Goal: Book appointment/travel/reservation

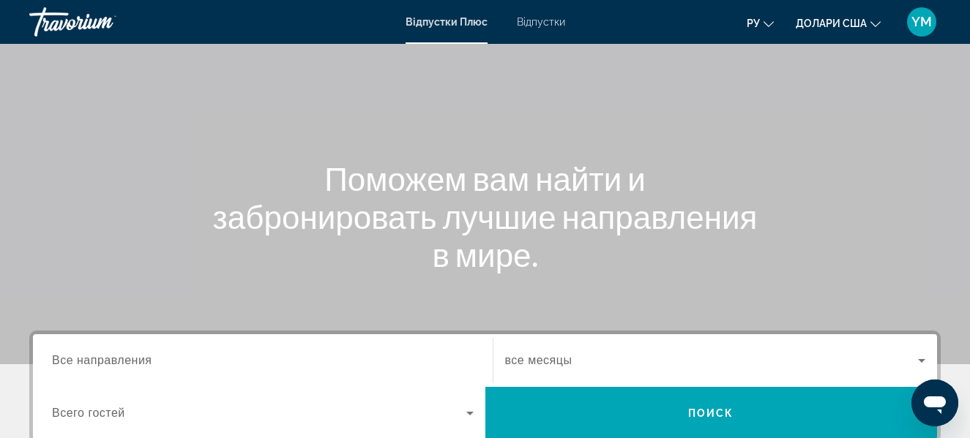
scroll to position [220, 0]
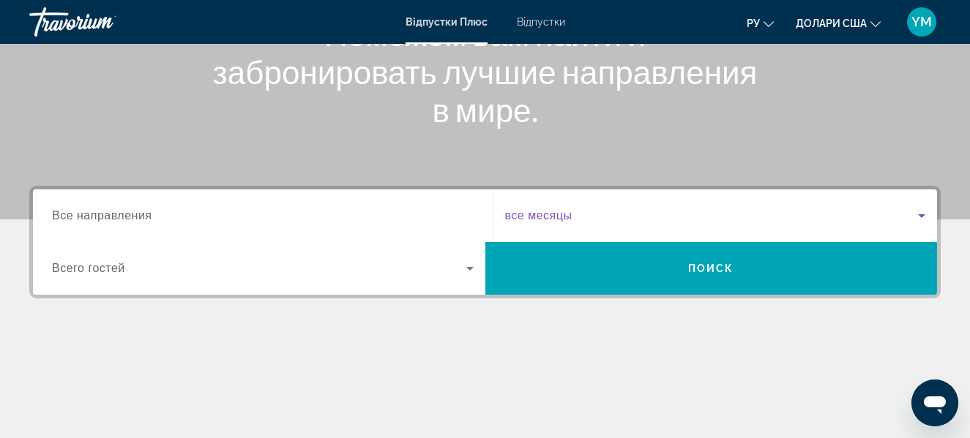
click at [624, 221] on span "Віджет пошуку" at bounding box center [711, 216] width 413 height 18
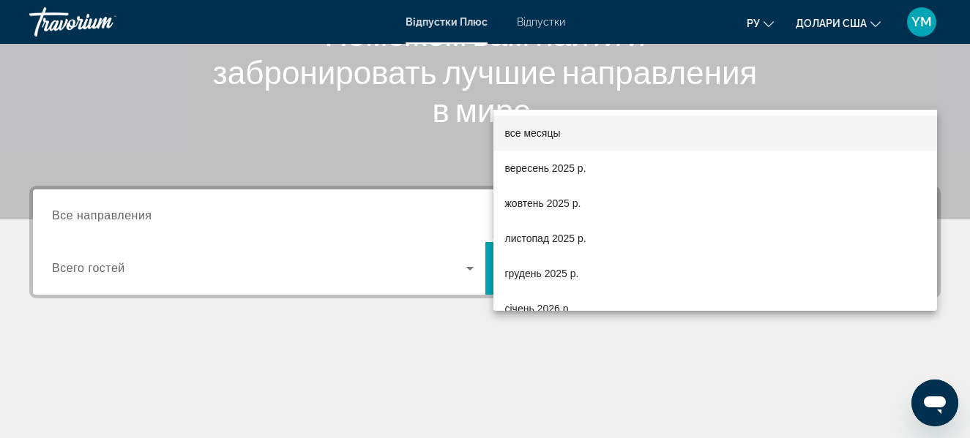
scroll to position [358, 0]
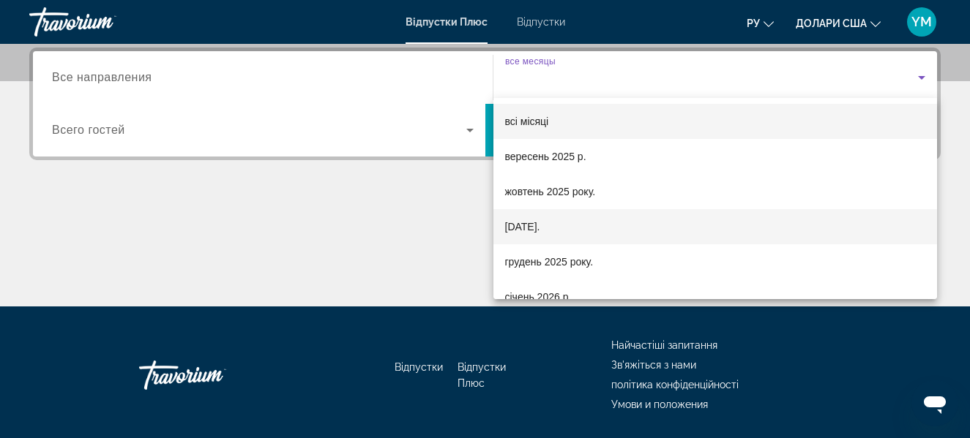
click at [539, 228] on font "[DATE]." at bounding box center [522, 227] width 35 height 12
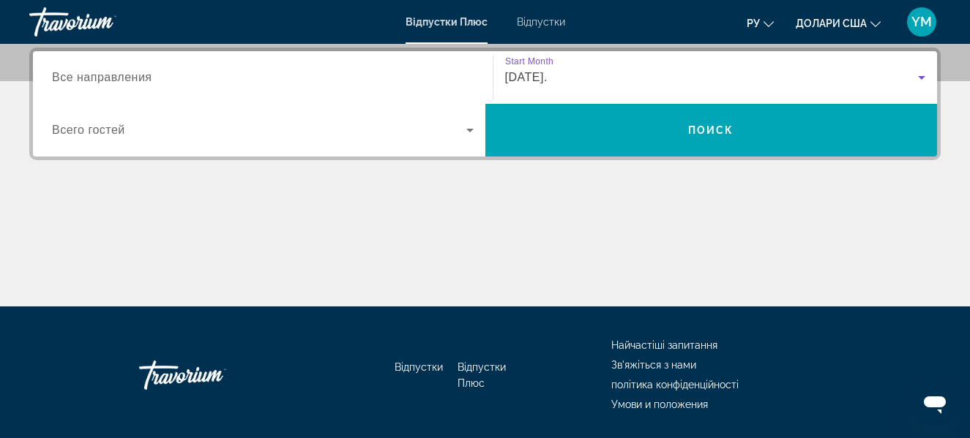
click at [142, 131] on span "Віджет пошуку" at bounding box center [259, 130] width 414 height 18
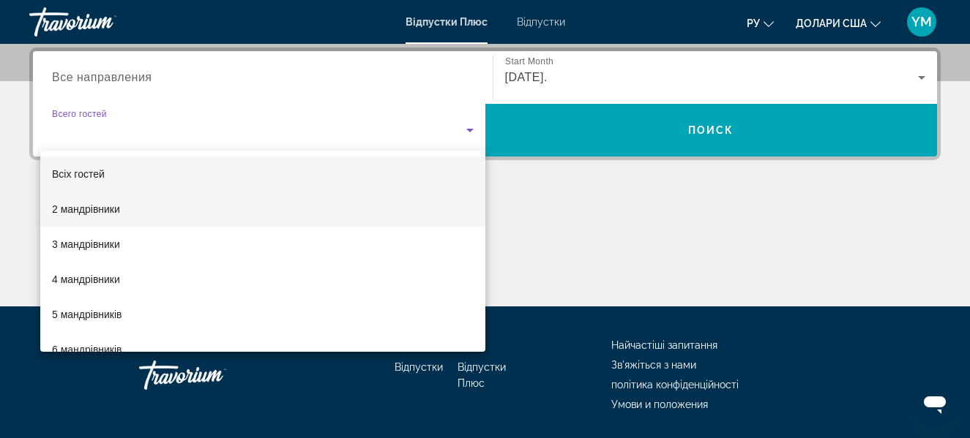
click at [112, 211] on font "2 мандрівники" at bounding box center [86, 209] width 68 height 12
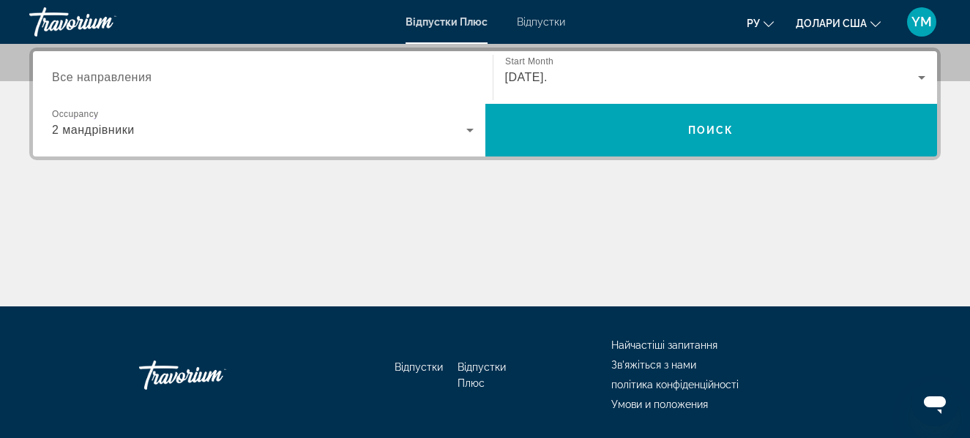
click at [141, 78] on span "Все направления" at bounding box center [102, 77] width 100 height 12
click at [141, 78] on input "Destination Все направления" at bounding box center [263, 79] width 422 height 18
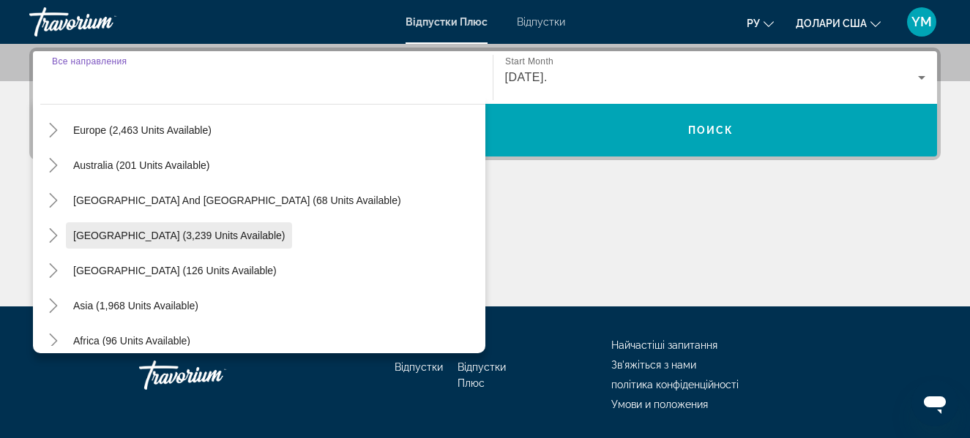
scroll to position [164, 0]
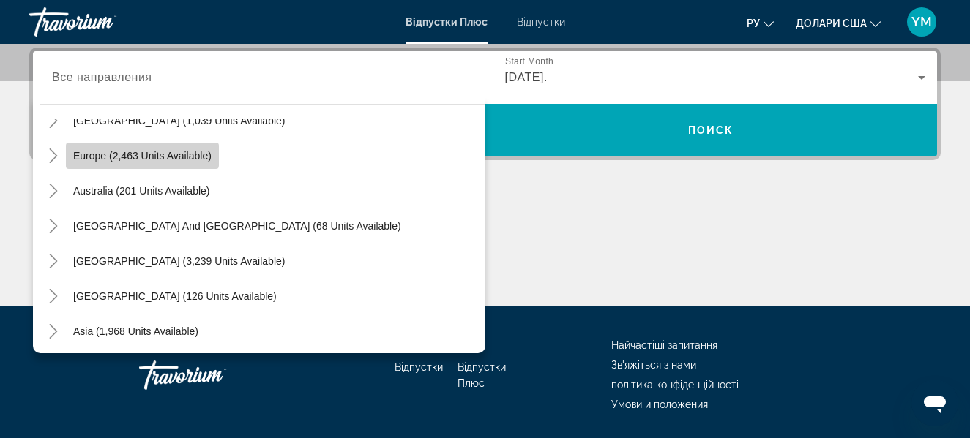
click at [126, 154] on span "Europe (2,463 units available)" at bounding box center [142, 156] width 138 height 12
type input "**********"
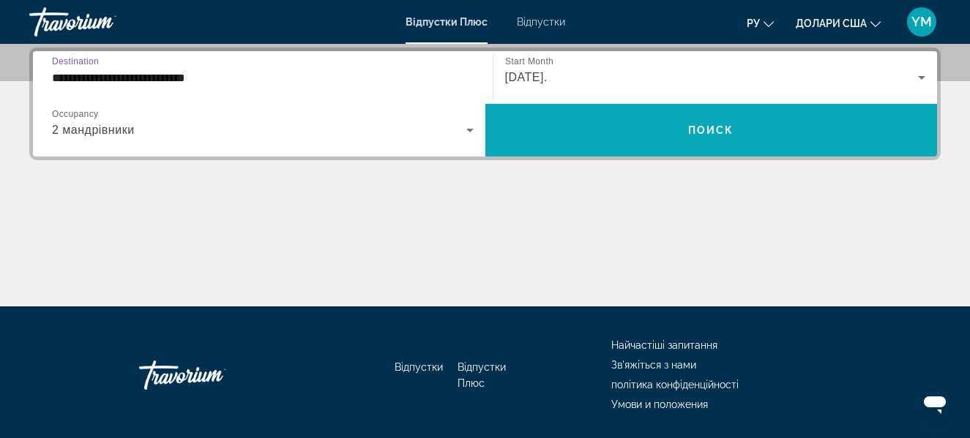
click at [709, 133] on span "Поиск" at bounding box center [711, 130] width 46 height 12
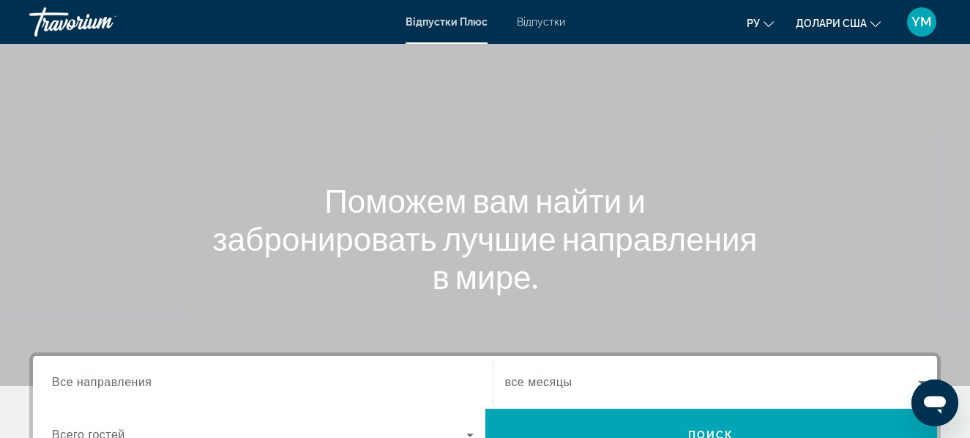
scroll to position [293, 0]
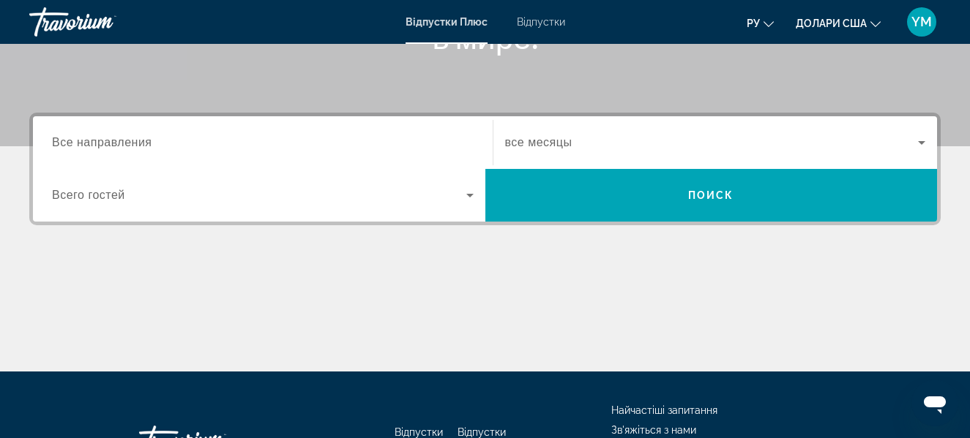
click at [580, 151] on span "Віджет пошуку" at bounding box center [711, 143] width 413 height 18
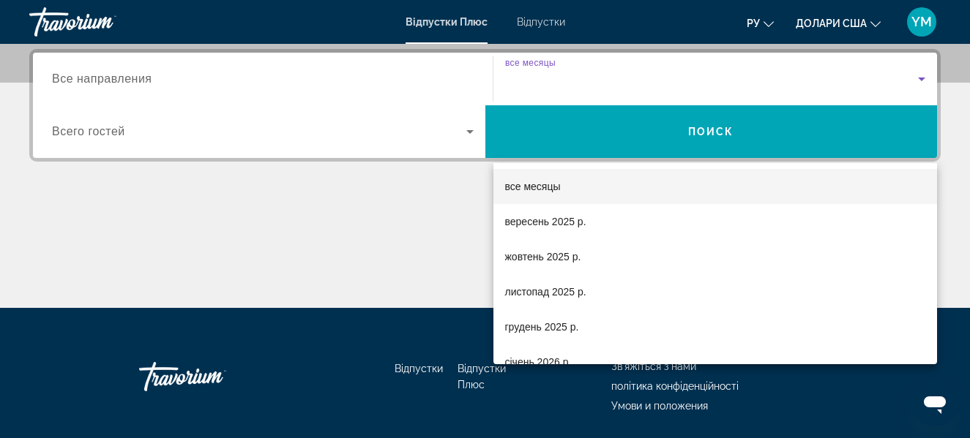
scroll to position [358, 0]
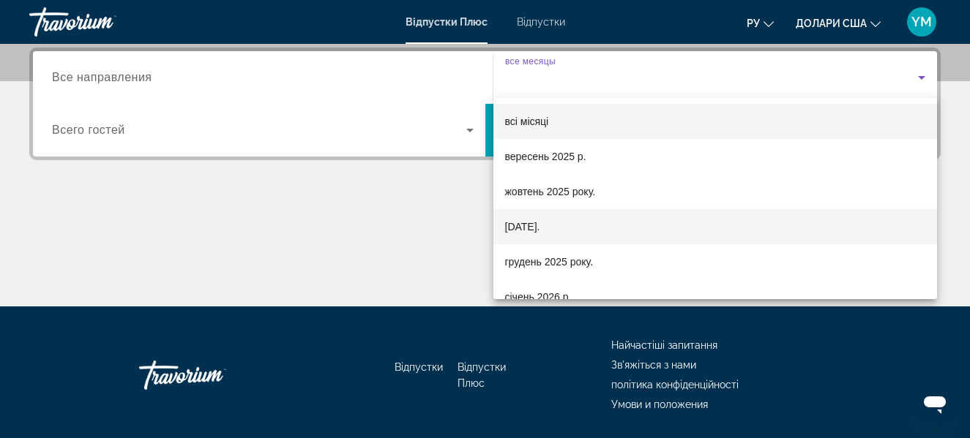
click at [532, 228] on font "[DATE]." at bounding box center [522, 227] width 35 height 12
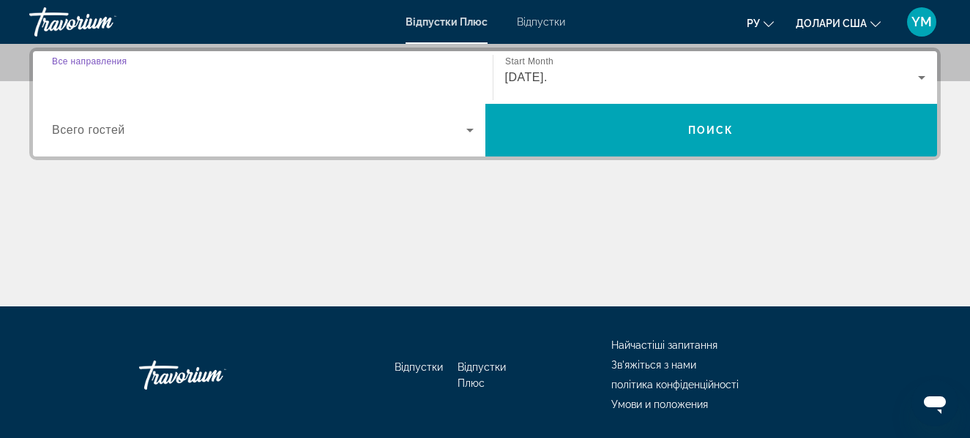
click at [113, 84] on input "Destination Все направления" at bounding box center [263, 79] width 422 height 18
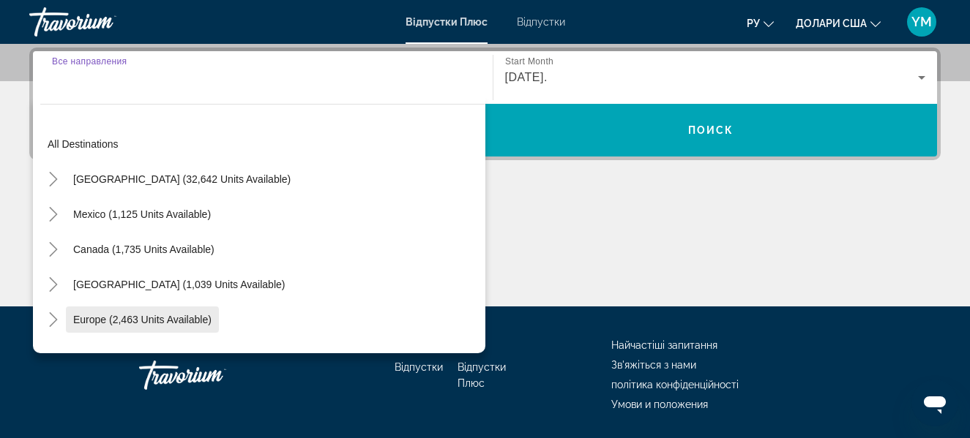
click at [135, 322] on span "Europe (2,463 units available)" at bounding box center [142, 320] width 138 height 12
type input "**********"
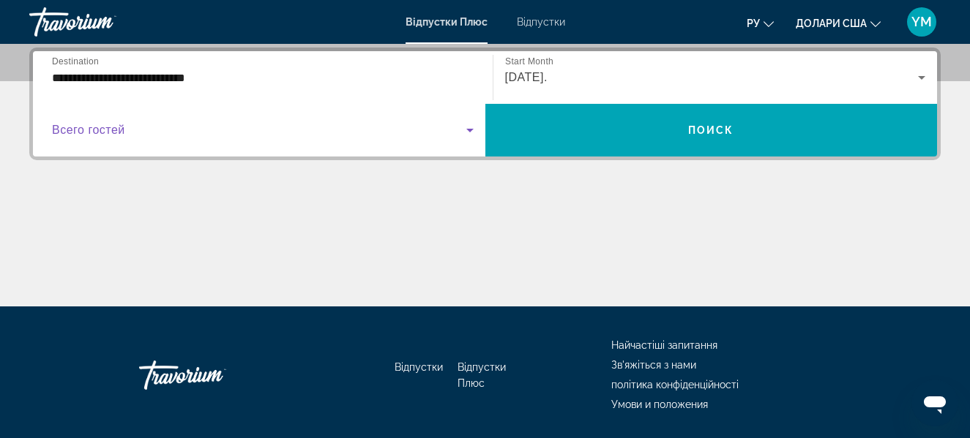
click at [135, 136] on span "Віджет пошуку" at bounding box center [259, 130] width 414 height 18
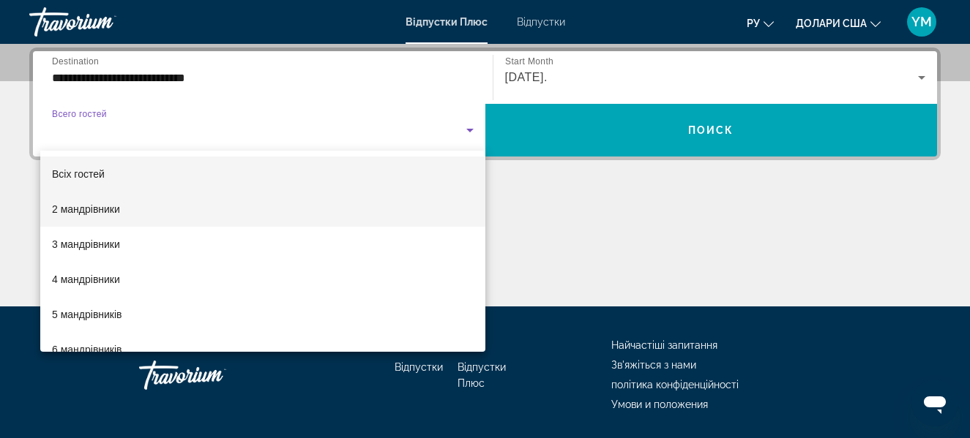
click at [116, 204] on font "2 мандрівники" at bounding box center [86, 209] width 68 height 12
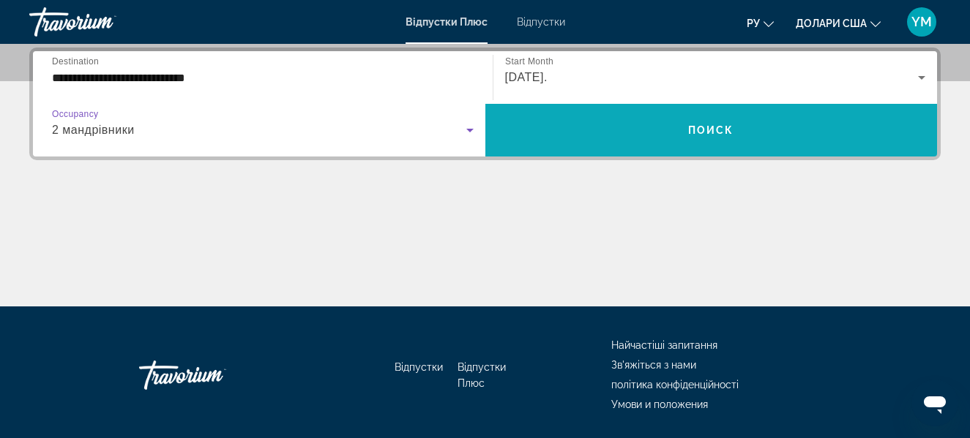
click at [585, 127] on span "Віджет пошуку" at bounding box center [711, 130] width 452 height 35
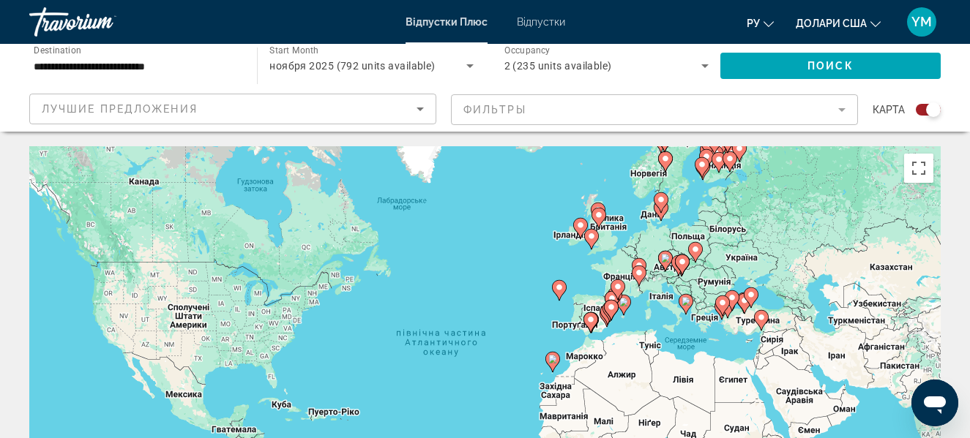
click at [839, 104] on mat-form-field "Фильтры" at bounding box center [654, 109] width 407 height 31
click at [839, 105] on mat-form-field "Фильтры" at bounding box center [654, 109] width 407 height 31
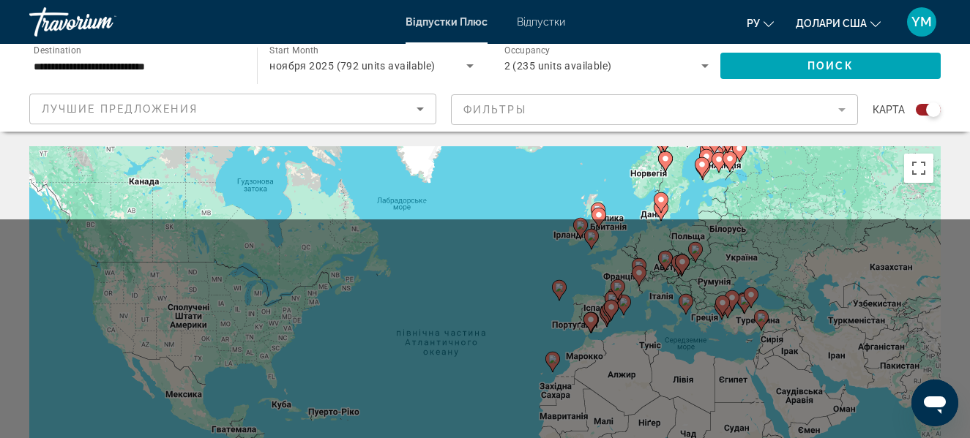
click at [839, 105] on mat-form-field "Фильтры" at bounding box center [654, 109] width 407 height 31
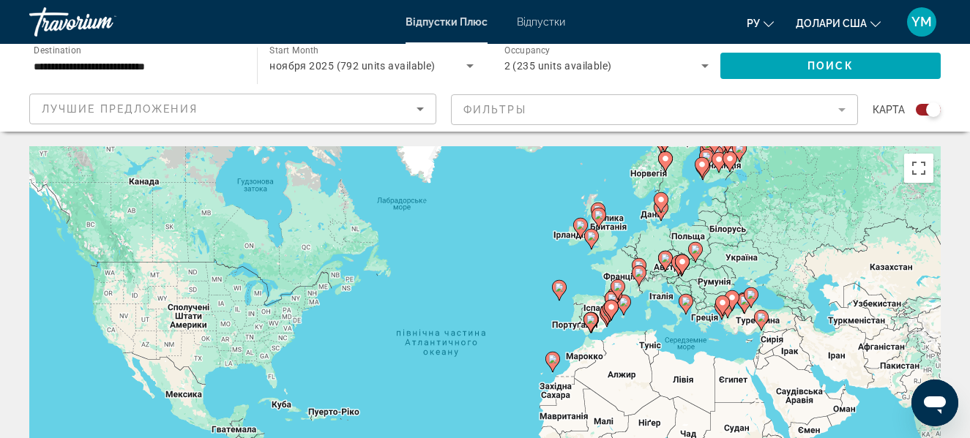
click at [839, 105] on mat-form-field "Фильтры" at bounding box center [654, 109] width 407 height 31
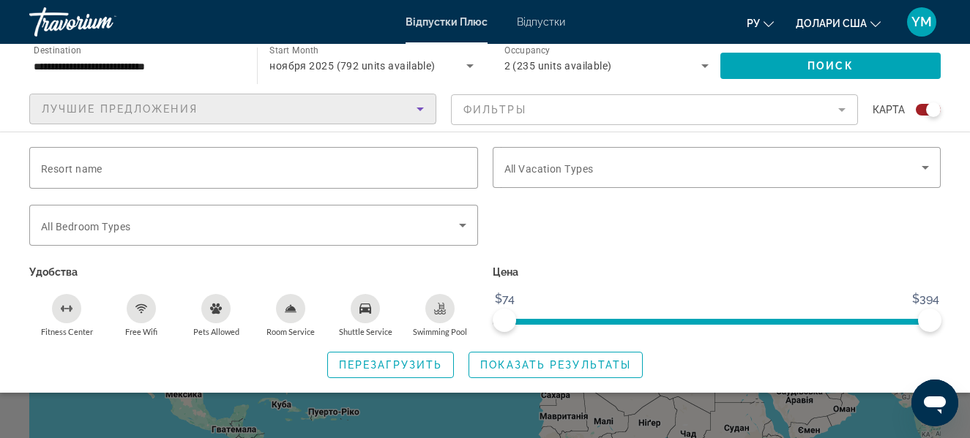
click at [413, 106] on icon "Sort by" at bounding box center [420, 109] width 18 height 18
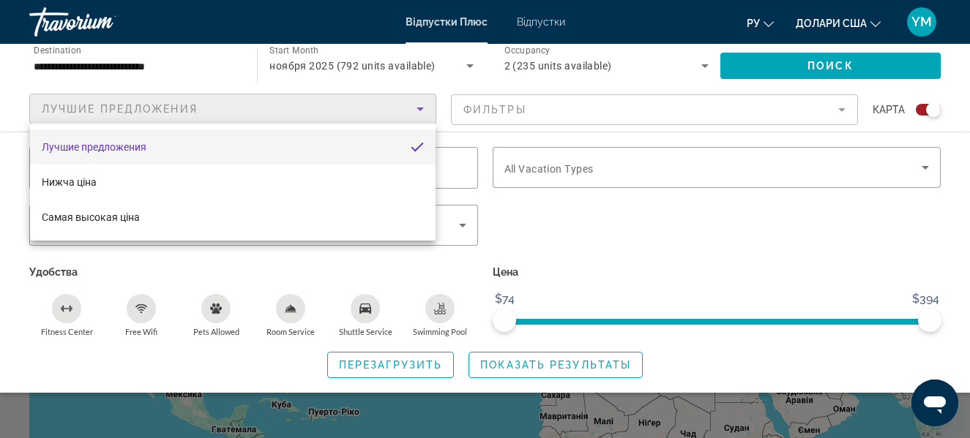
click at [414, 107] on div at bounding box center [485, 219] width 970 height 438
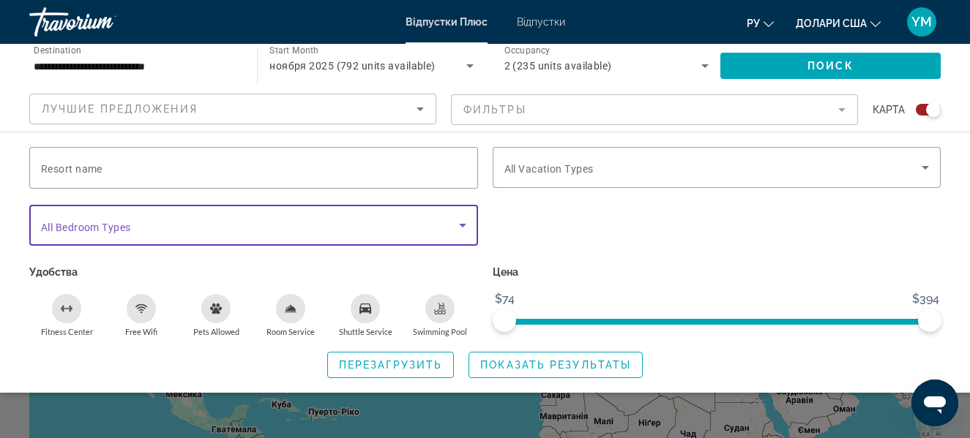
click at [462, 228] on icon "Search widget" at bounding box center [463, 226] width 18 height 18
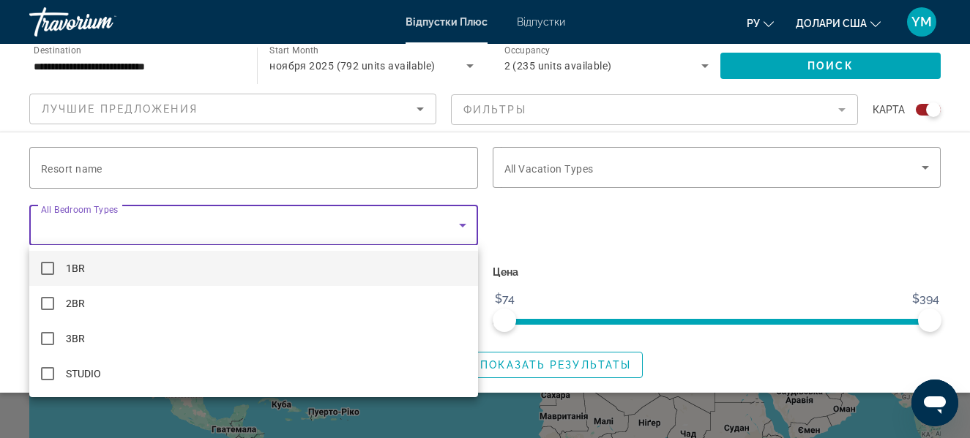
click at [462, 228] on div at bounding box center [485, 219] width 970 height 438
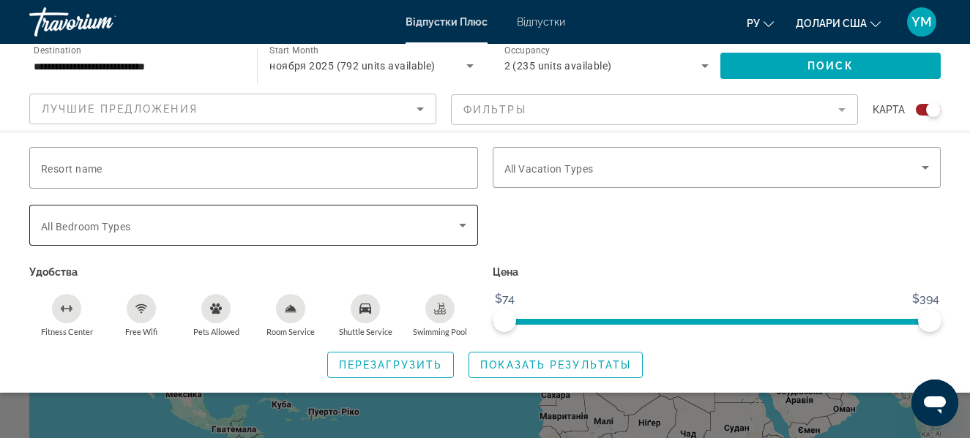
click at [462, 228] on icon "Search widget" at bounding box center [463, 226] width 18 height 18
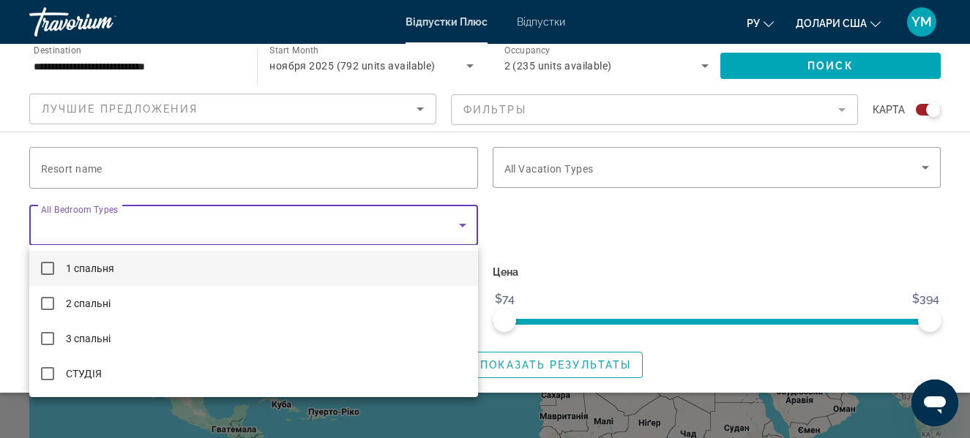
click at [462, 228] on div at bounding box center [485, 219] width 970 height 438
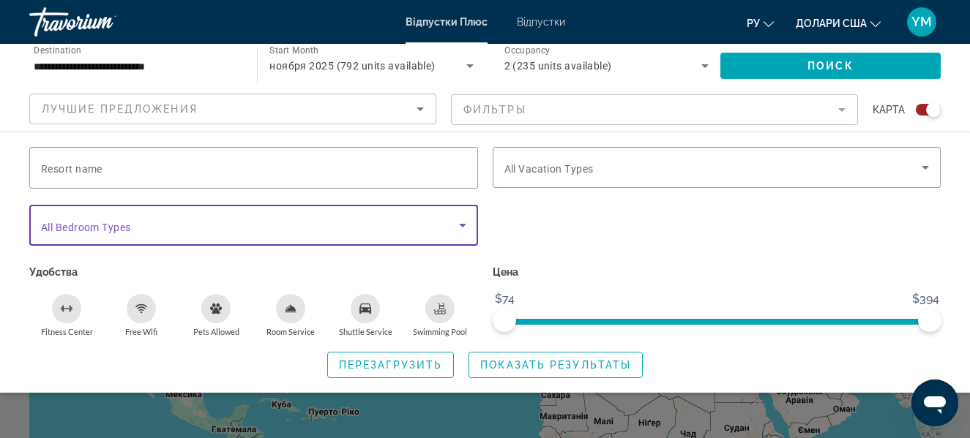
click at [462, 228] on icon "Search widget" at bounding box center [463, 226] width 18 height 18
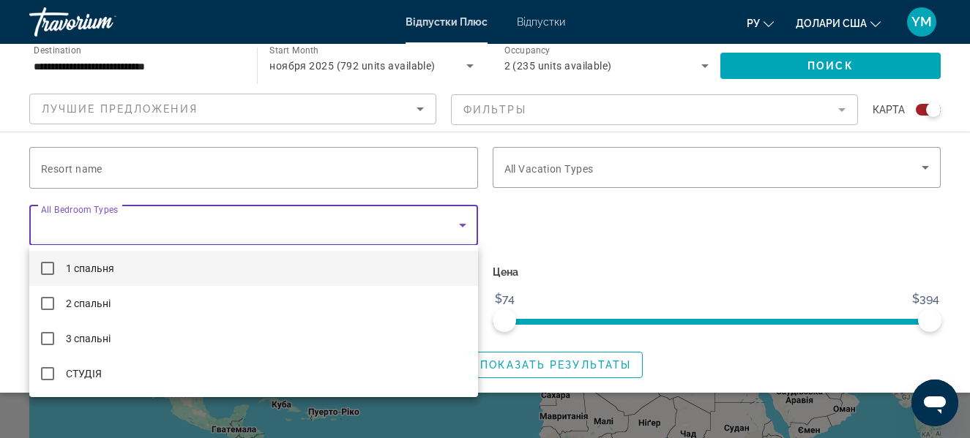
click at [99, 269] on font "1 спальня" at bounding box center [90, 269] width 48 height 12
click at [634, 167] on div at bounding box center [485, 219] width 970 height 438
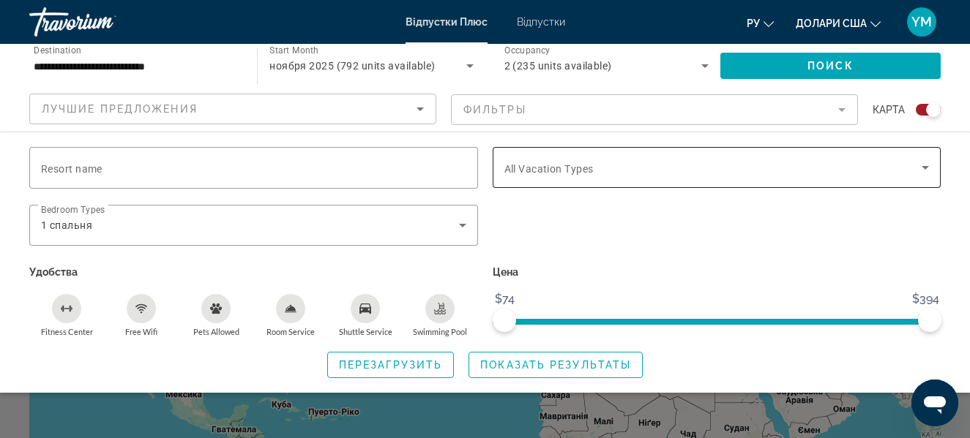
click at [924, 168] on icon "Search widget" at bounding box center [924, 168] width 7 height 4
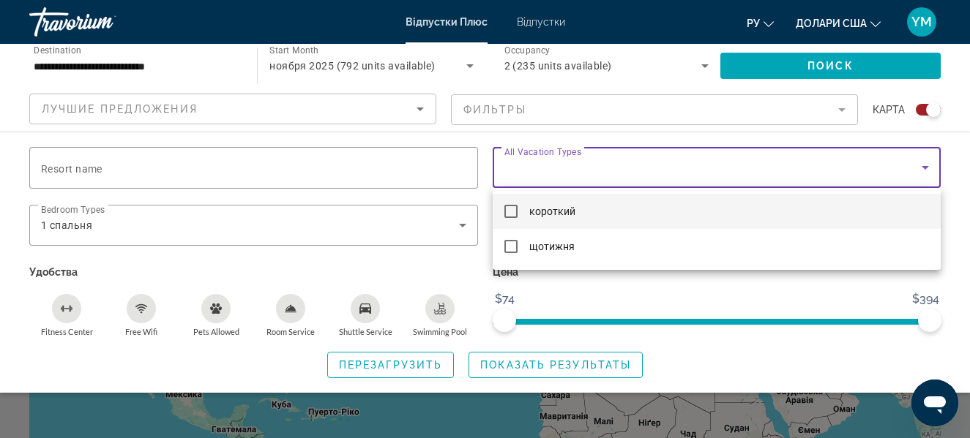
click at [834, 300] on div at bounding box center [485, 219] width 970 height 438
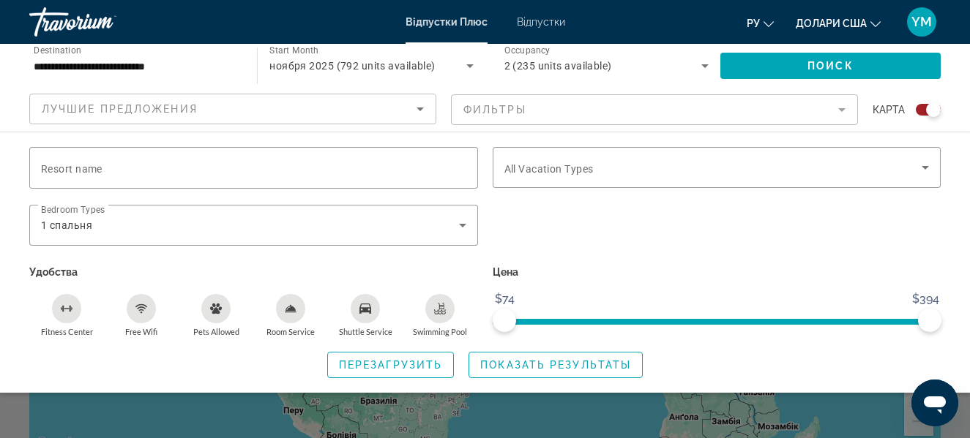
scroll to position [146, 0]
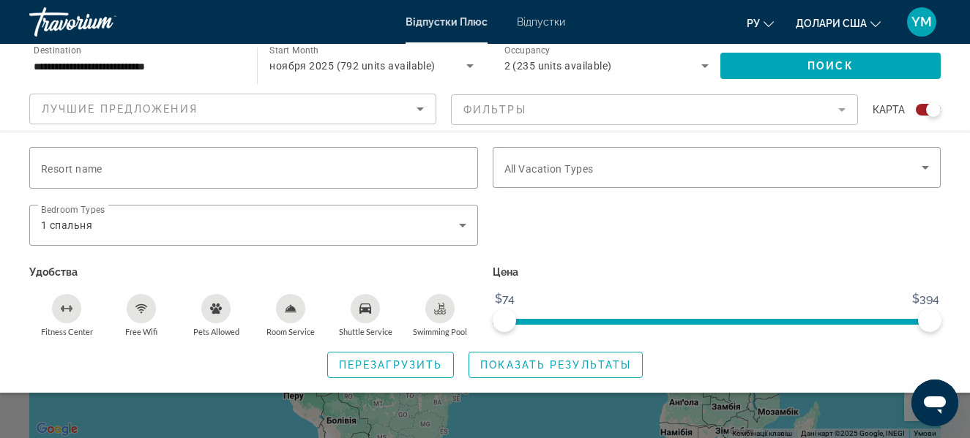
click at [844, 107] on mat-form-field "Фильтры" at bounding box center [654, 109] width 407 height 31
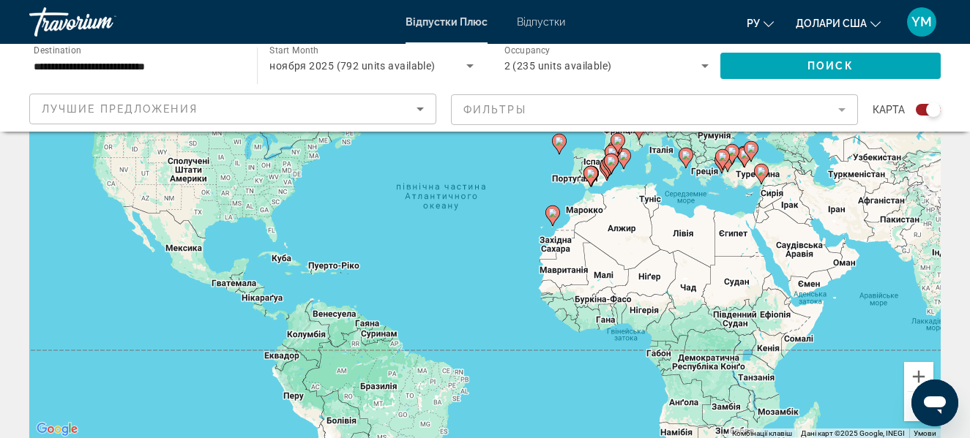
click at [845, 108] on mat-form-field "Фильтры" at bounding box center [654, 109] width 407 height 31
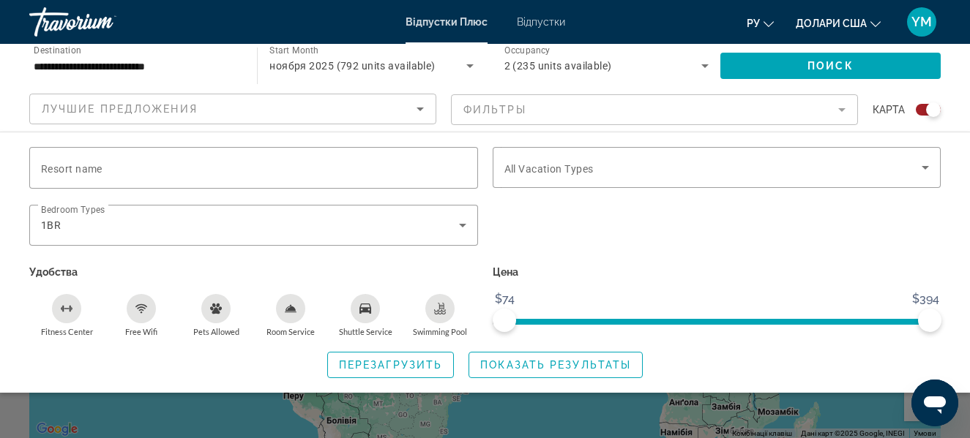
click at [845, 108] on mat-form-field "Фильтры" at bounding box center [654, 109] width 407 height 31
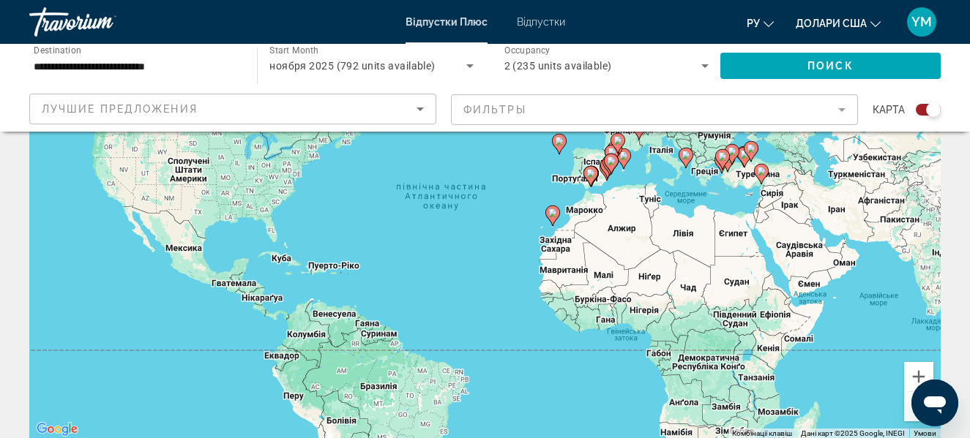
click at [749, 178] on div "Увімкніть режим перетягування за допомогою клавіатури, натиснувши Alt + Enter. …" at bounding box center [484, 219] width 911 height 439
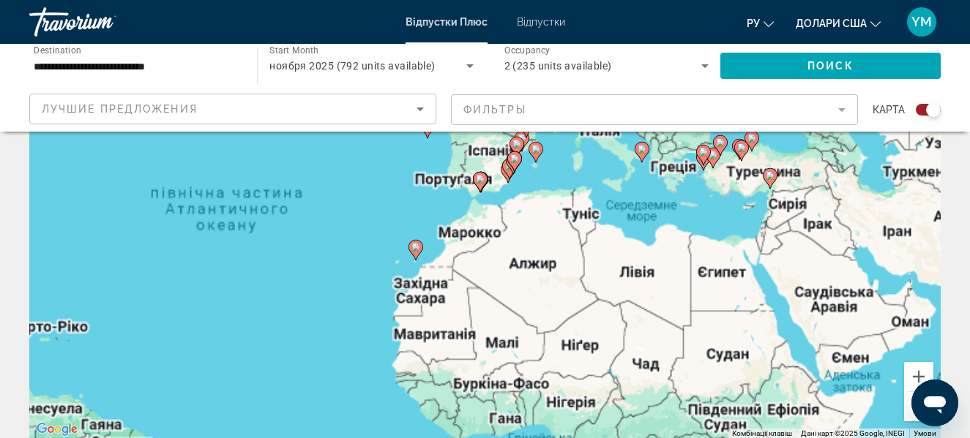
click at [749, 178] on div "Увімкніть режим перетягування за допомогою клавіатури, натиснувши Alt + Enter. …" at bounding box center [484, 219] width 911 height 439
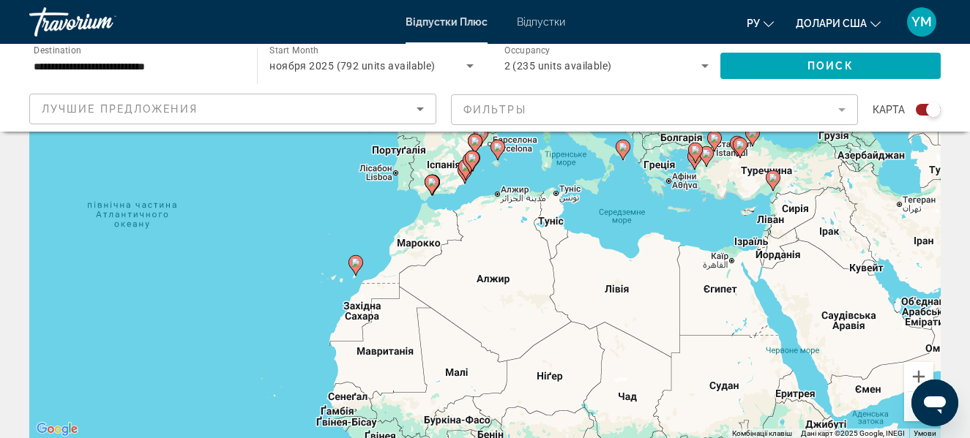
click at [749, 178] on div "Увімкніть режим перетягування за допомогою клавіатури, натиснувши Alt + Enter. …" at bounding box center [484, 219] width 911 height 439
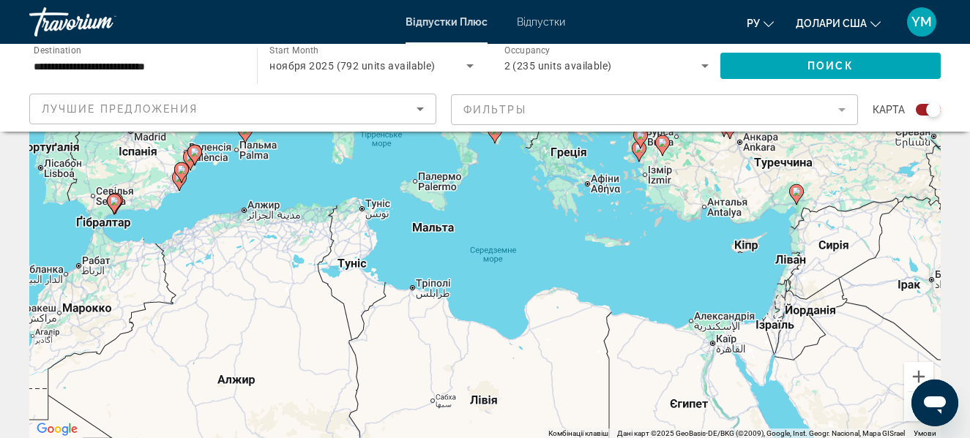
click at [749, 178] on div "Увімкніть режим перетягування за допомогою клавіатури, натиснувши Alt + Enter. …" at bounding box center [484, 219] width 911 height 439
drag, startPoint x: 749, startPoint y: 178, endPoint x: 709, endPoint y: 213, distance: 53.4
click at [742, 185] on div "Увімкніть режим перетягування за допомогою клавіатури, натиснувши Alt + Enter. …" at bounding box center [484, 219] width 911 height 439
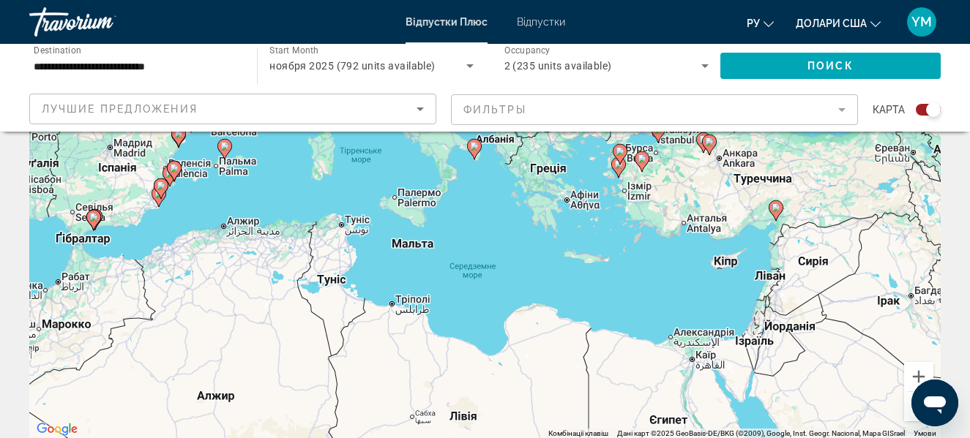
click at [604, 321] on div "Увімкніть режим перетягування за допомогою клавіатури, натиснувши Alt + Enter. …" at bounding box center [484, 219] width 911 height 439
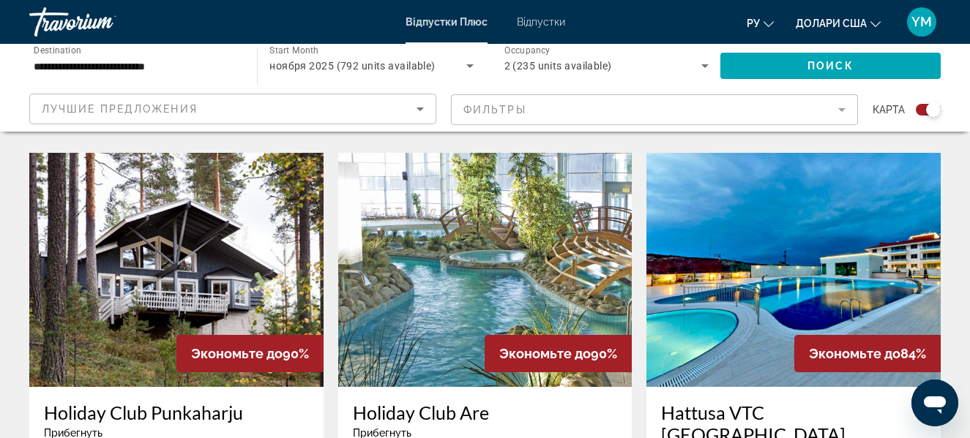
scroll to position [1537, 0]
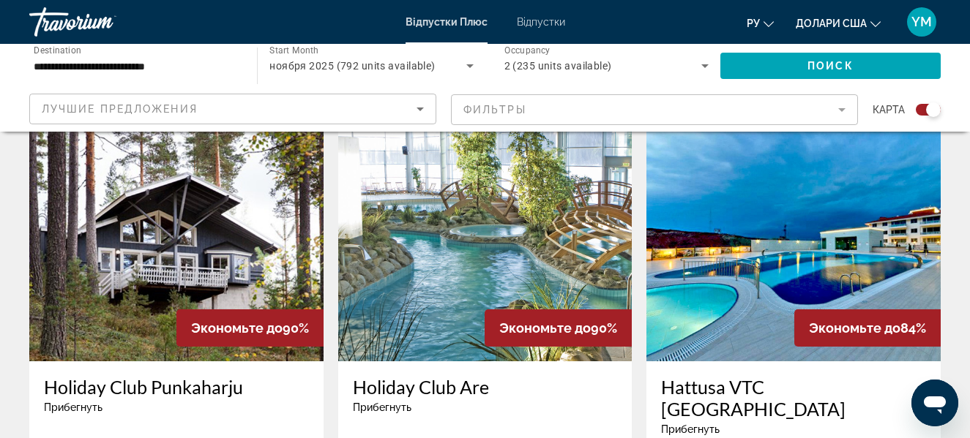
click at [736, 376] on h3 "Hattusa VTC Ankara" at bounding box center [793, 398] width 265 height 44
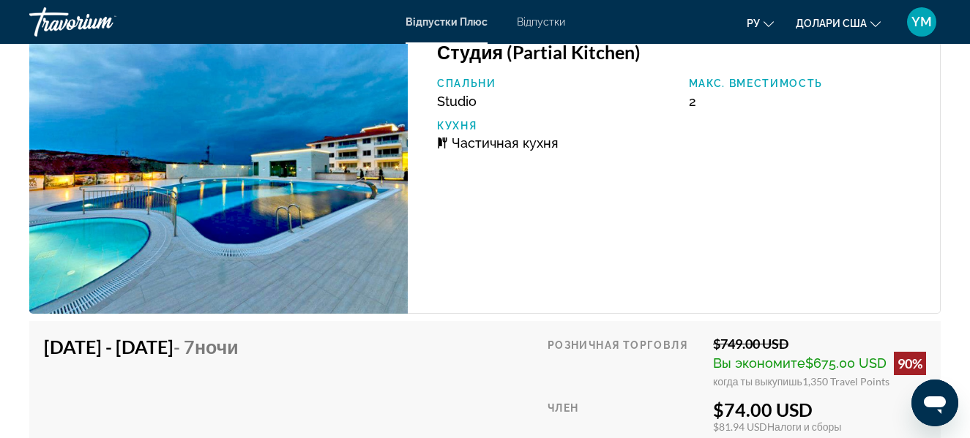
scroll to position [2921, 0]
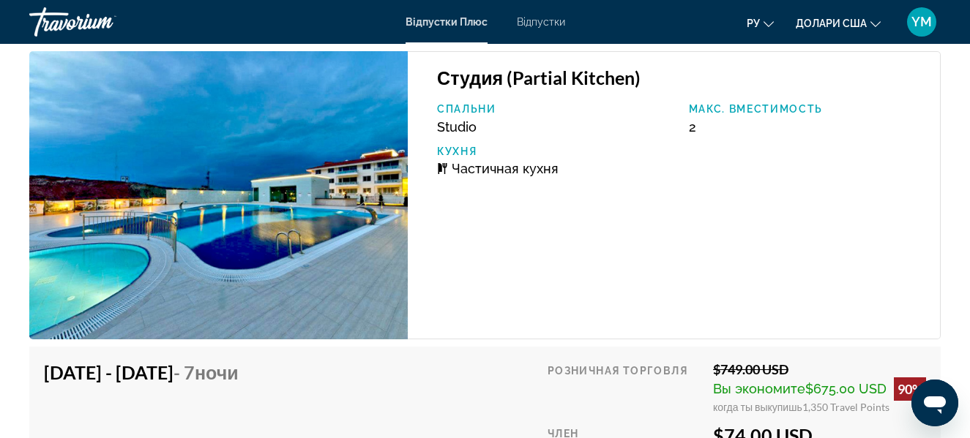
drag, startPoint x: 545, startPoint y: 217, endPoint x: 490, endPoint y: 302, distance: 102.1
click at [490, 302] on div "Студия (Partial Kitchen) Спальни Studio Макс. вместимость 2 Кухня Частичная кух…" at bounding box center [674, 195] width 533 height 288
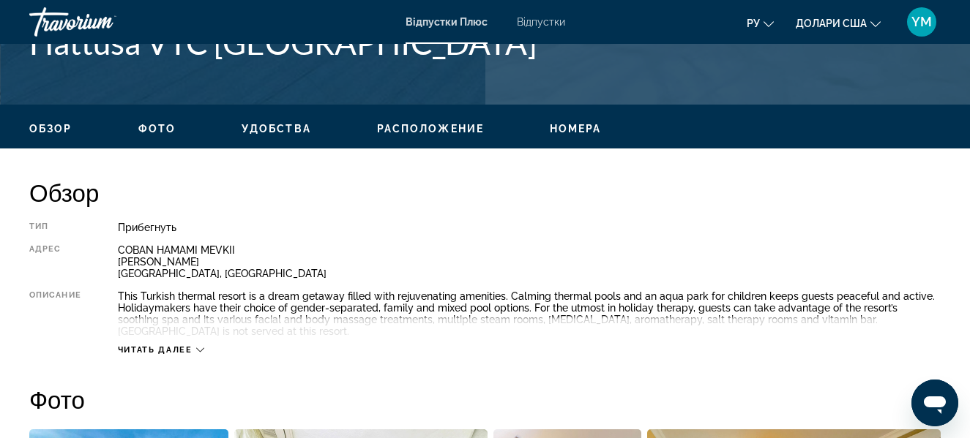
scroll to position [668, 0]
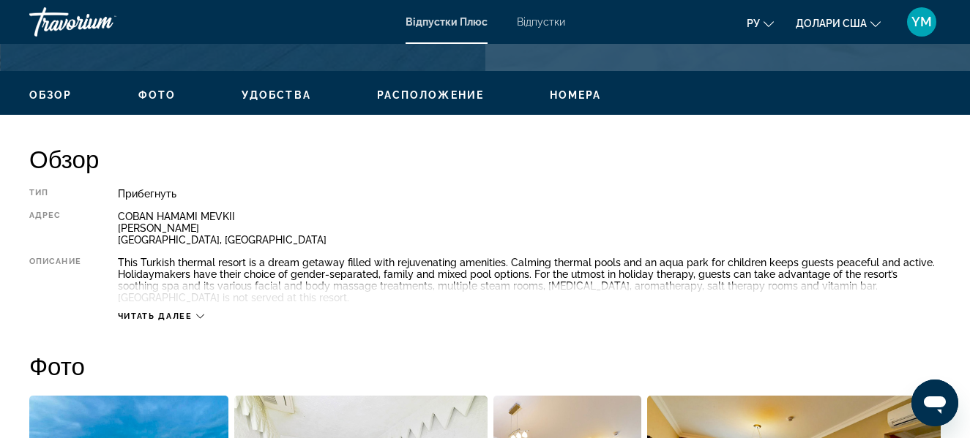
click at [200, 317] on icon "Основний зміст" at bounding box center [200, 316] width 8 height 8
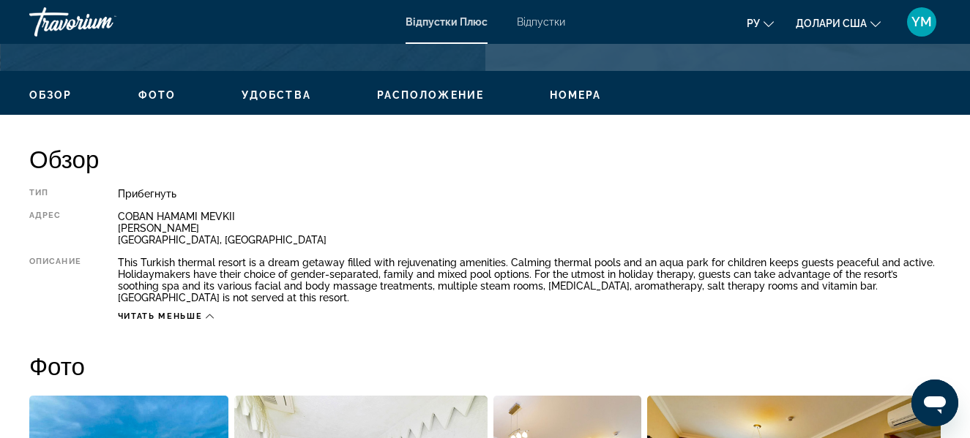
click at [422, 96] on span "Расположение" at bounding box center [430, 95] width 107 height 12
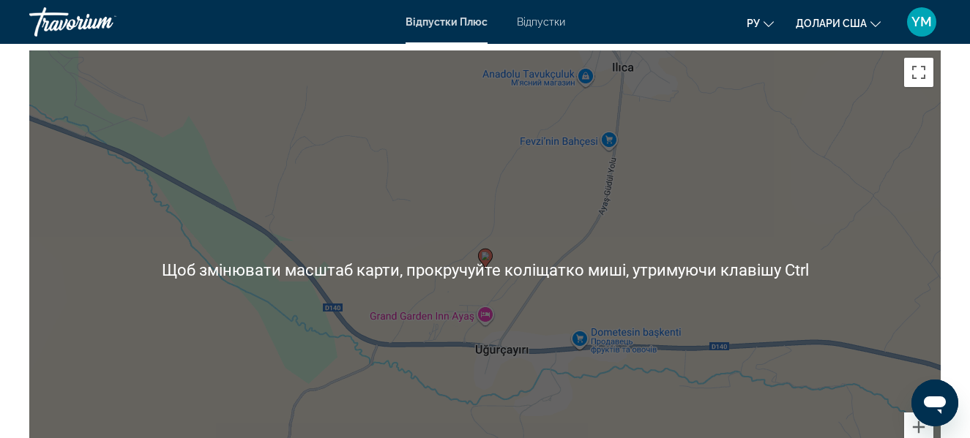
scroll to position [2299, 0]
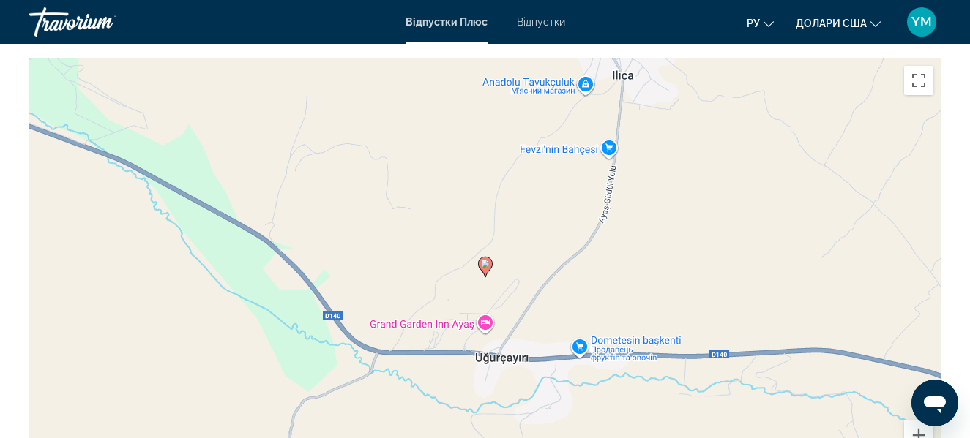
click at [484, 268] on image "Основний зміст" at bounding box center [485, 264] width 9 height 9
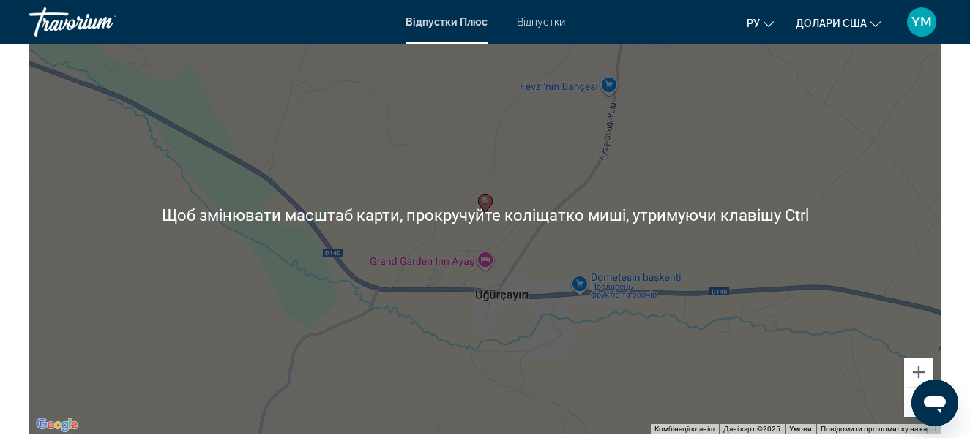
scroll to position [2372, 0]
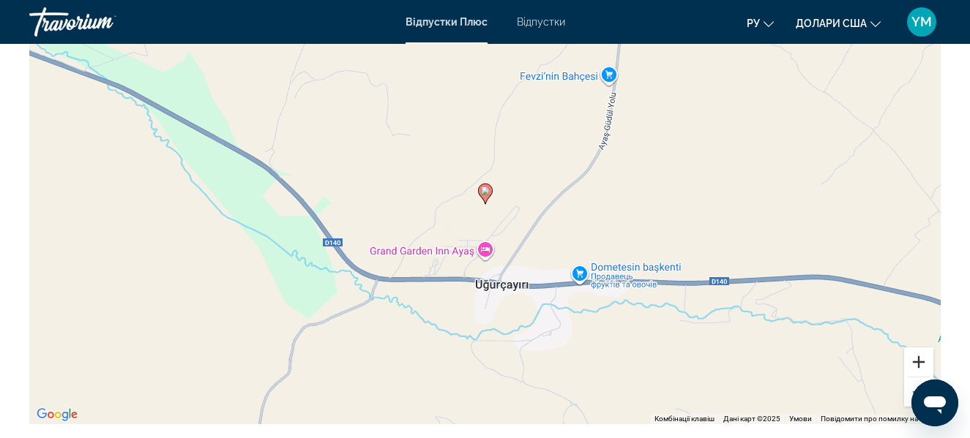
click at [921, 363] on button "Збільшити" at bounding box center [918, 362] width 29 height 29
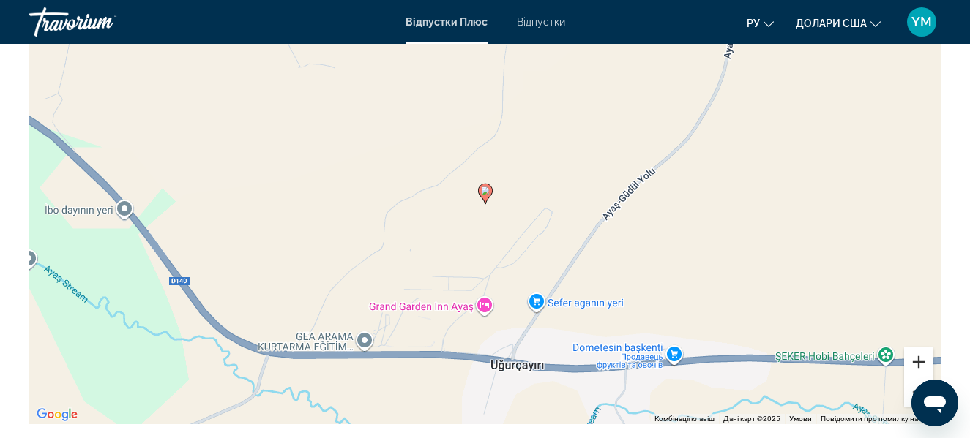
click at [921, 363] on button "Збільшити" at bounding box center [918, 362] width 29 height 29
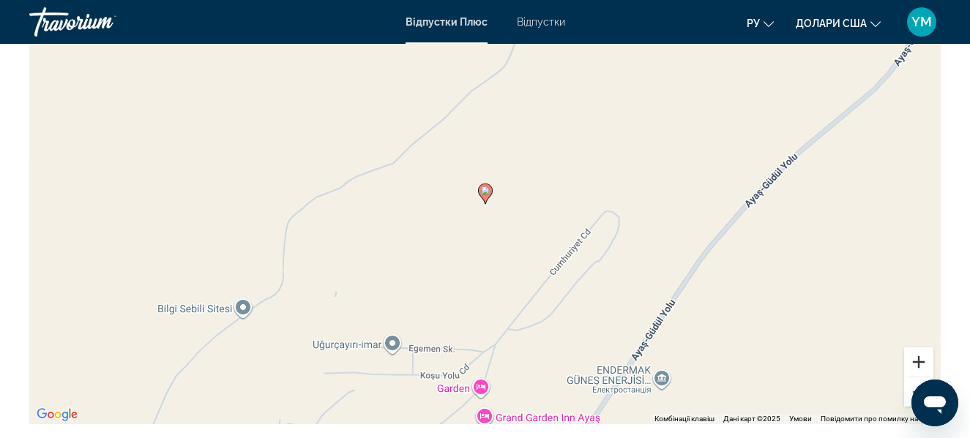
click at [921, 363] on button "Збільшити" at bounding box center [918, 362] width 29 height 29
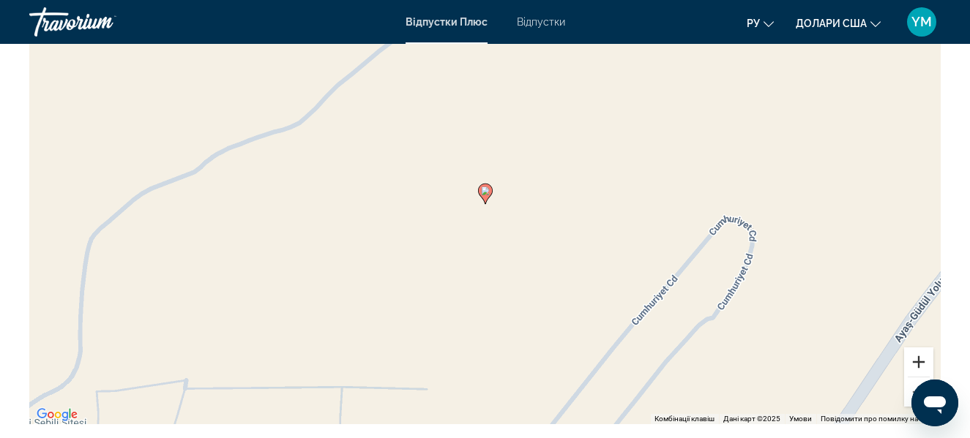
click at [921, 363] on button "Збільшити" at bounding box center [918, 362] width 29 height 29
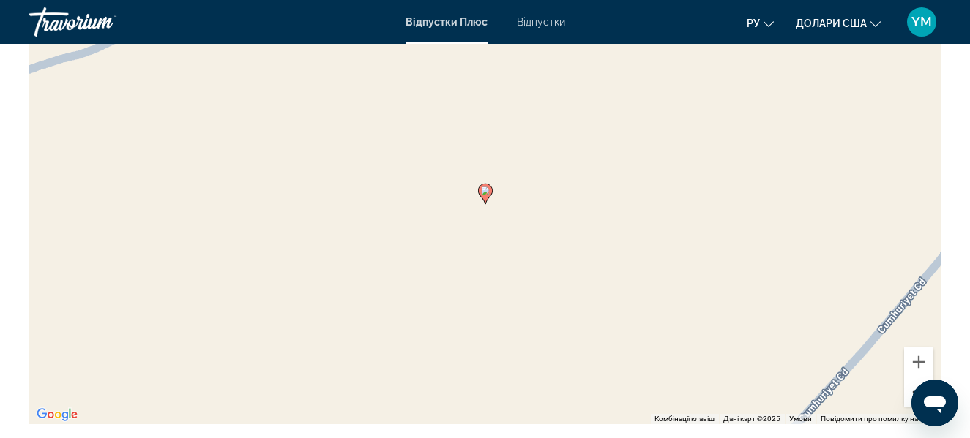
click at [907, 392] on button "Зменшити" at bounding box center [918, 392] width 29 height 29
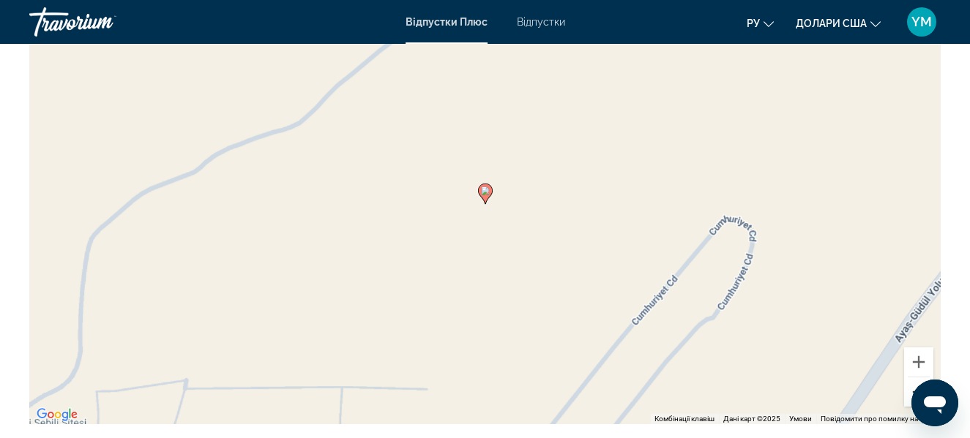
click at [907, 392] on button "Зменшити" at bounding box center [918, 392] width 29 height 29
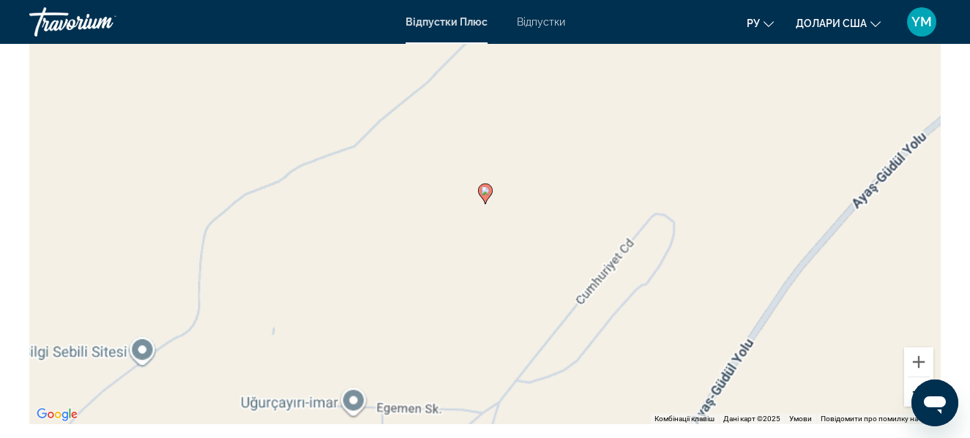
click at [907, 392] on button "Зменшити" at bounding box center [918, 392] width 29 height 29
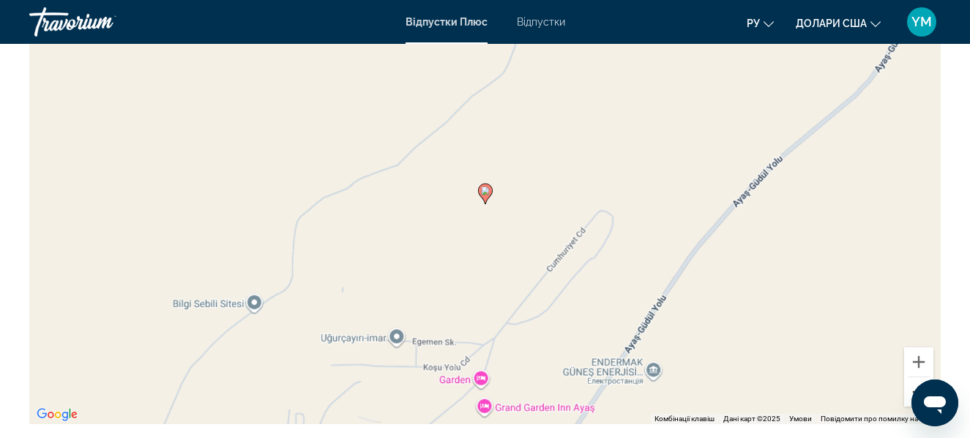
click at [907, 392] on button "Зменшити" at bounding box center [918, 392] width 29 height 29
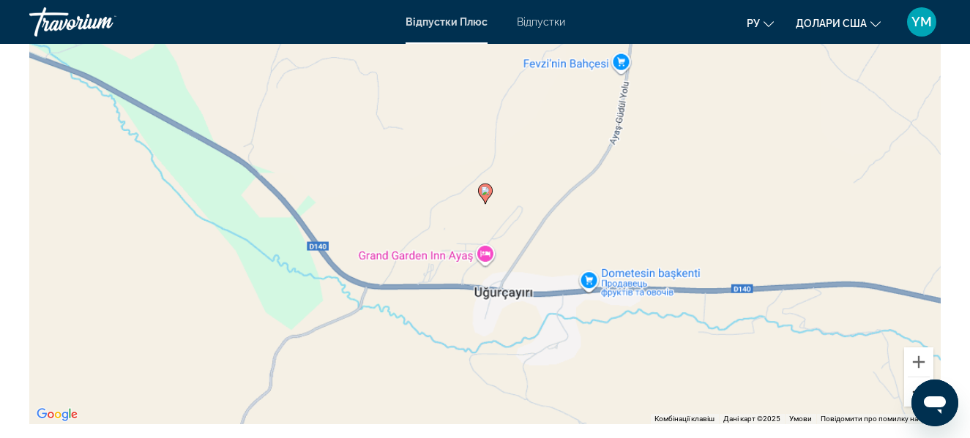
click at [907, 392] on button "Зменшити" at bounding box center [918, 392] width 29 height 29
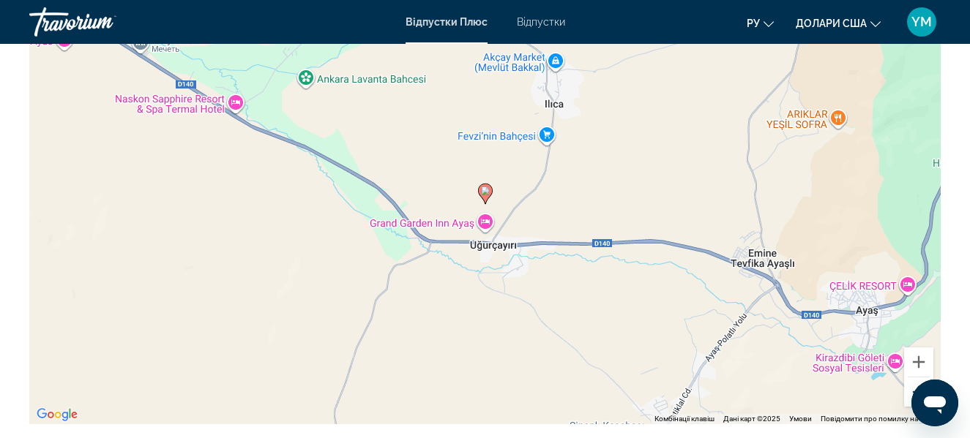
click at [907, 392] on button "Зменшити" at bounding box center [918, 392] width 29 height 29
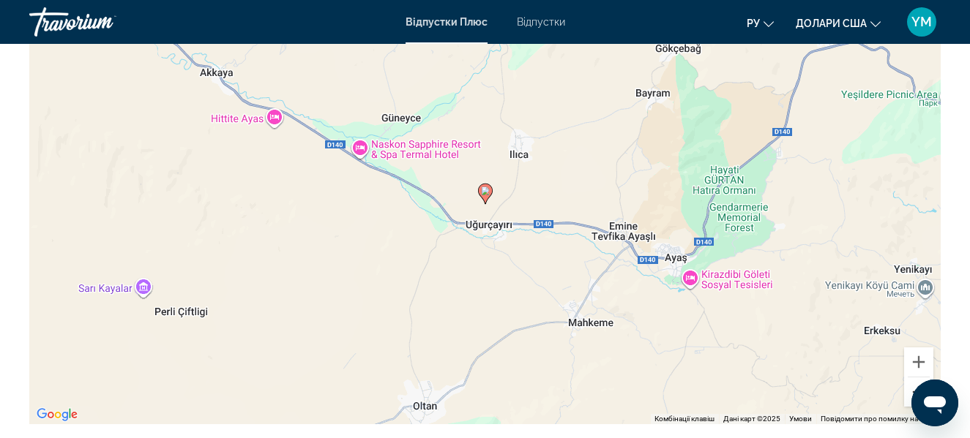
click at [907, 392] on button "Зменшити" at bounding box center [918, 392] width 29 height 29
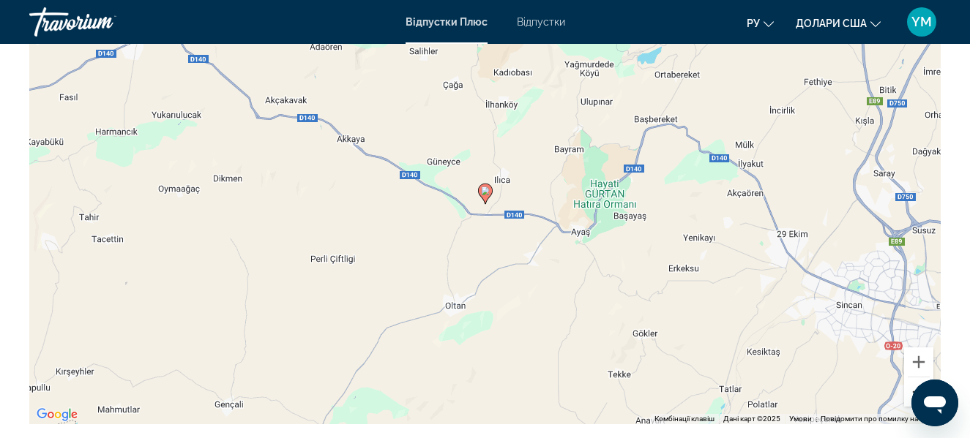
click at [907, 392] on button "Зменшити" at bounding box center [918, 392] width 29 height 29
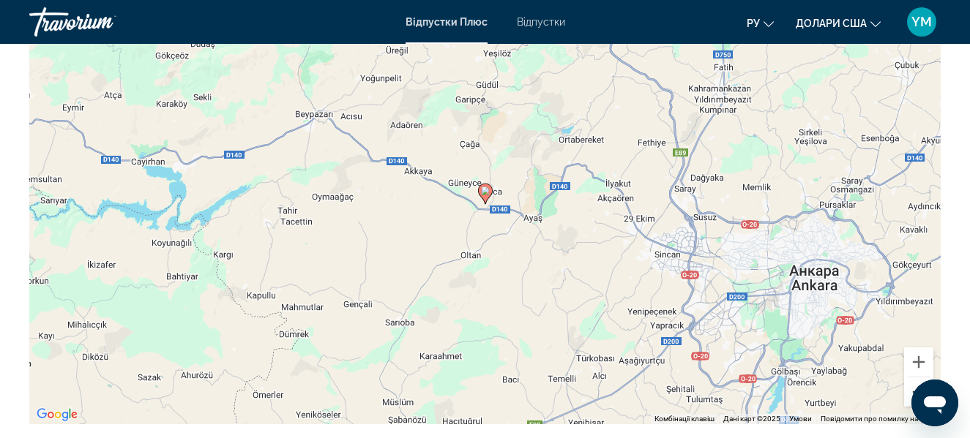
click at [907, 392] on button "Зменшити" at bounding box center [918, 392] width 29 height 29
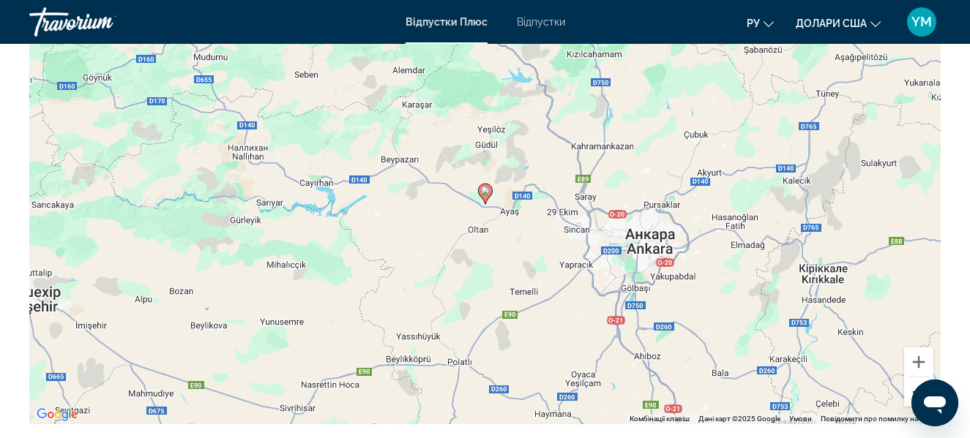
click at [907, 392] on button "Зменшити" at bounding box center [918, 392] width 29 height 29
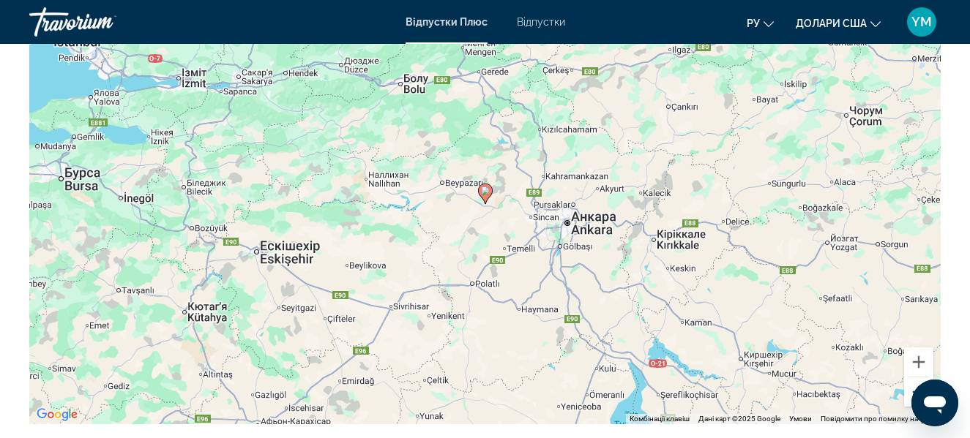
click at [907, 392] on button "Зменшити" at bounding box center [918, 392] width 29 height 29
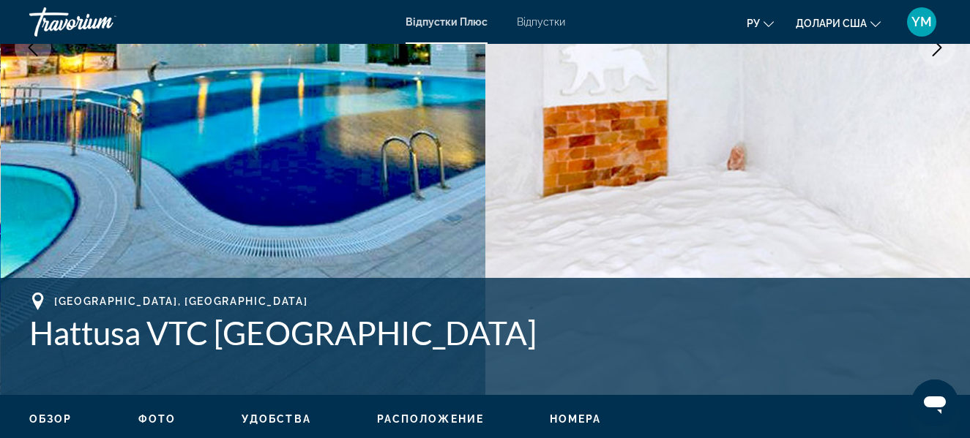
scroll to position [30, 0]
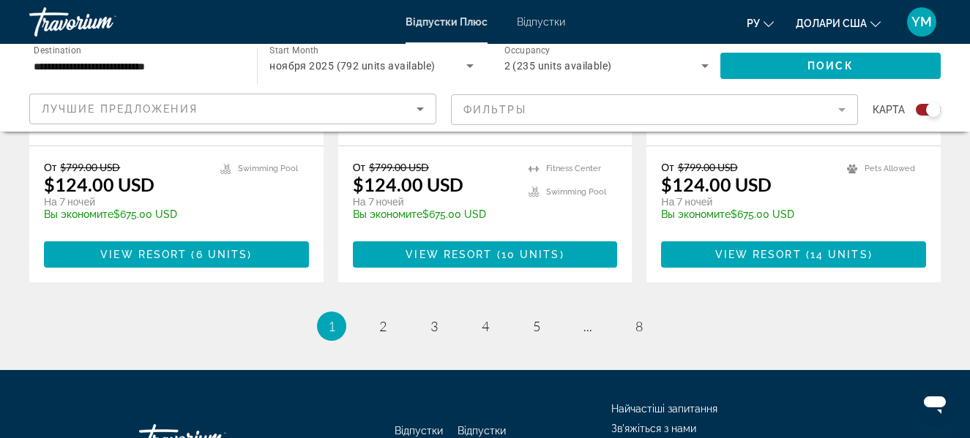
scroll to position [2427, 0]
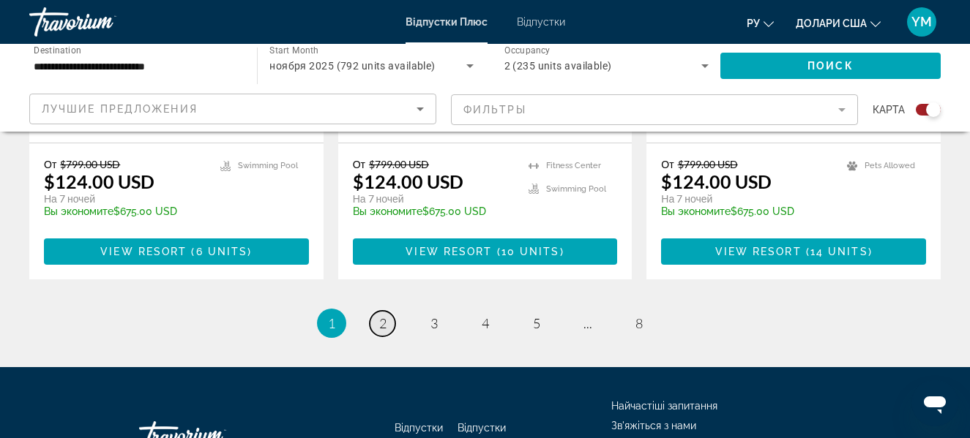
click at [379, 315] on span "2" at bounding box center [382, 323] width 7 height 16
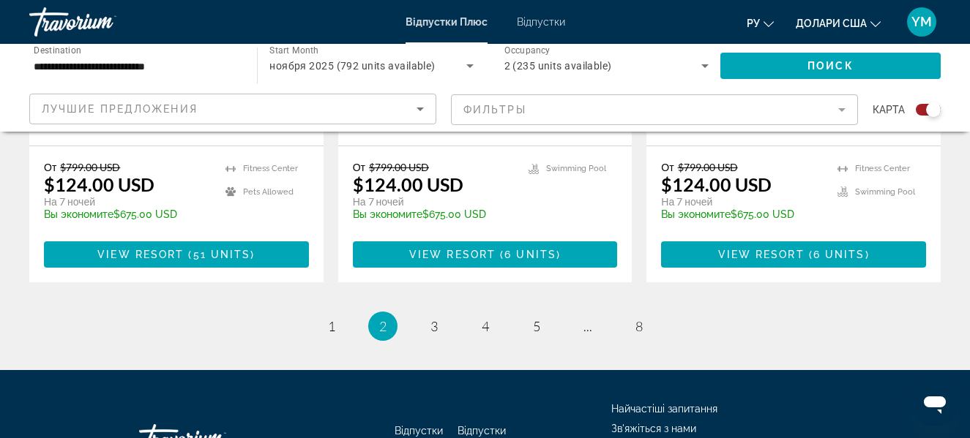
scroll to position [2471, 0]
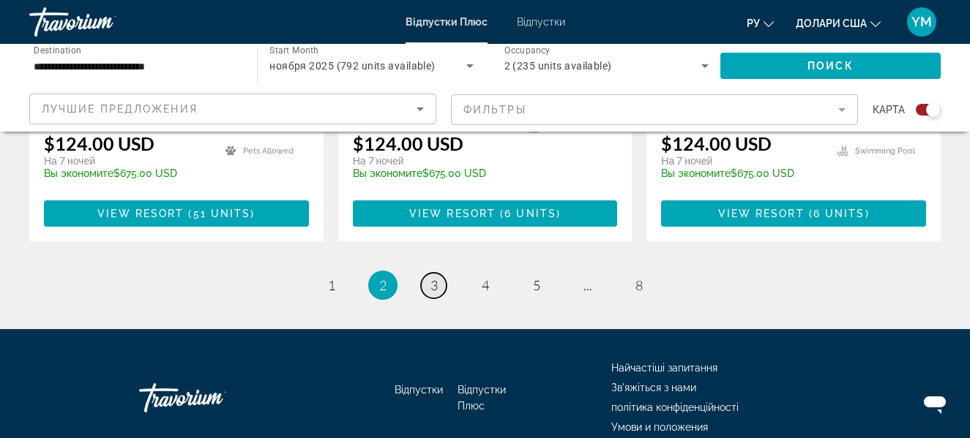
click at [430, 277] on span "3" at bounding box center [433, 285] width 7 height 16
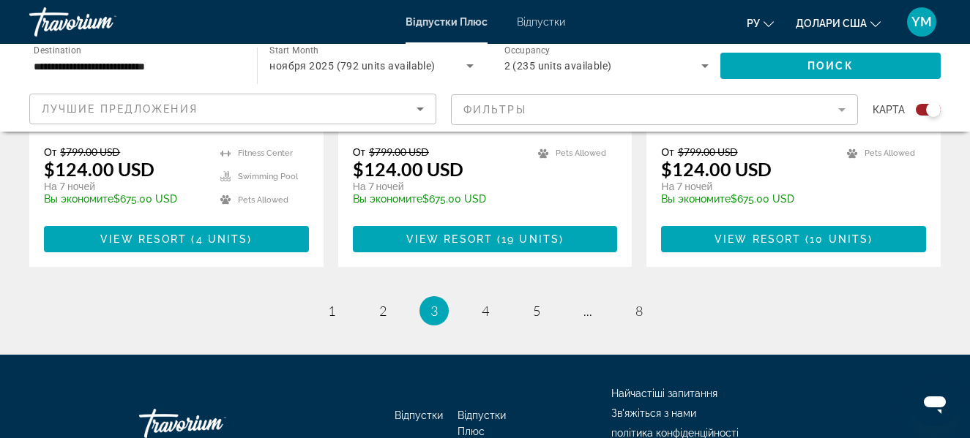
scroll to position [2415, 0]
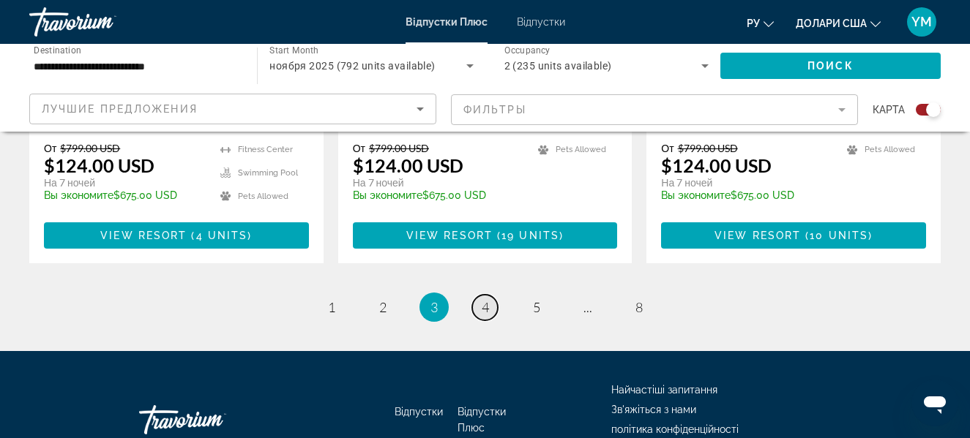
click at [482, 299] on span "4" at bounding box center [485, 307] width 7 height 16
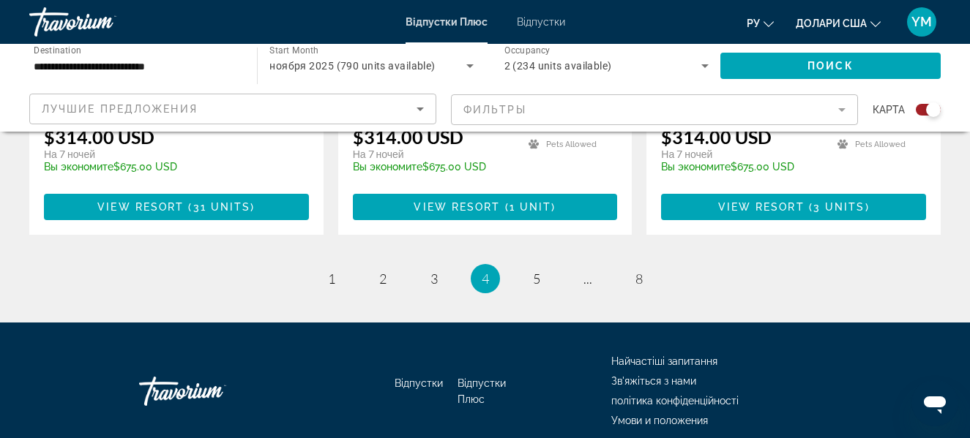
scroll to position [2449, 0]
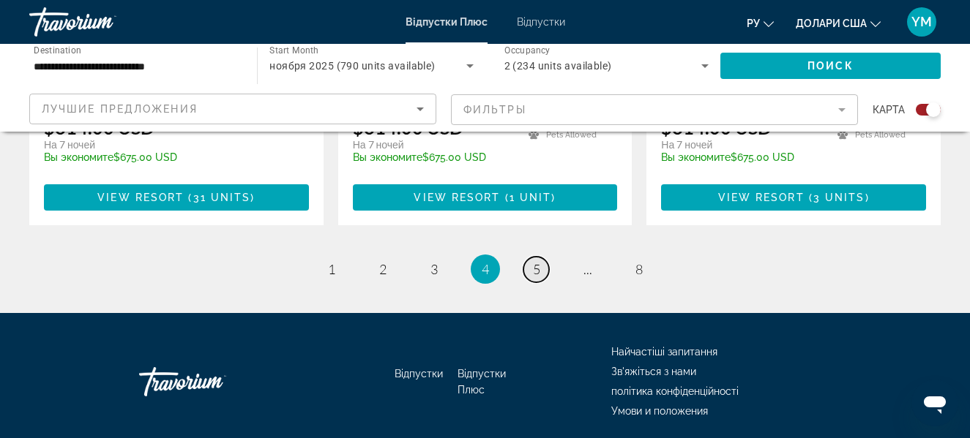
click at [531, 257] on link "page 5" at bounding box center [536, 270] width 26 height 26
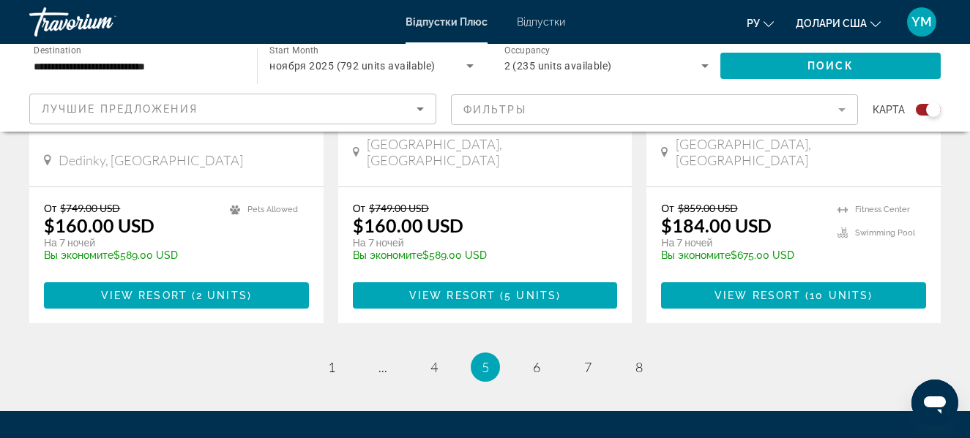
scroll to position [2427, 0]
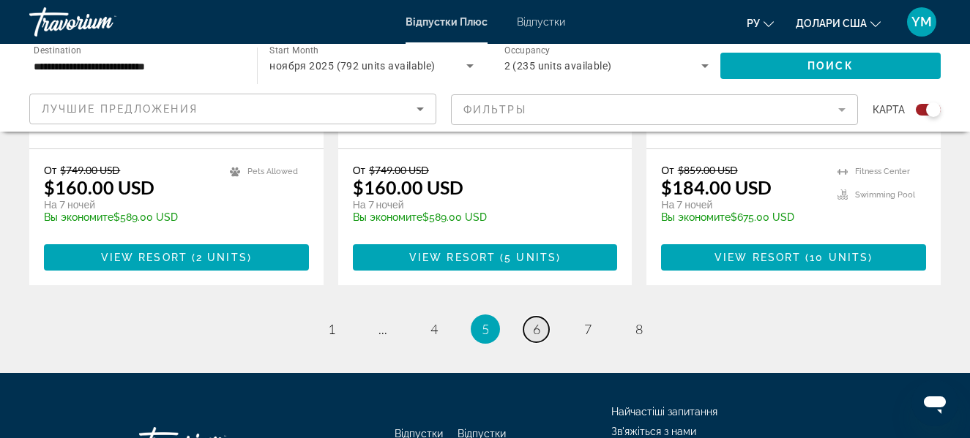
click at [541, 317] on link "page 6" at bounding box center [536, 330] width 26 height 26
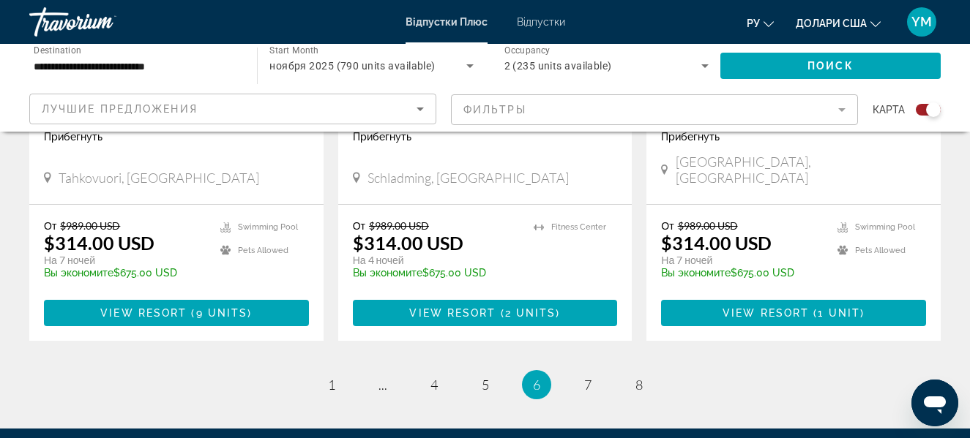
scroll to position [2427, 0]
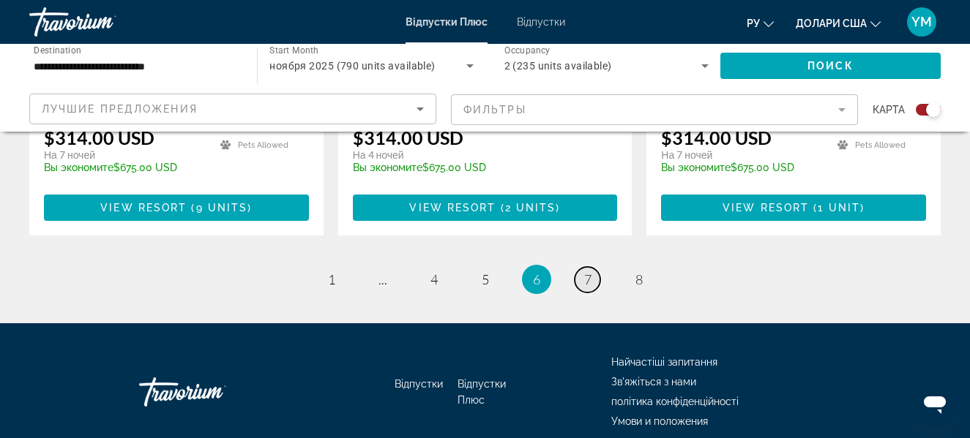
click at [591, 267] on link "page 7" at bounding box center [587, 280] width 26 height 26
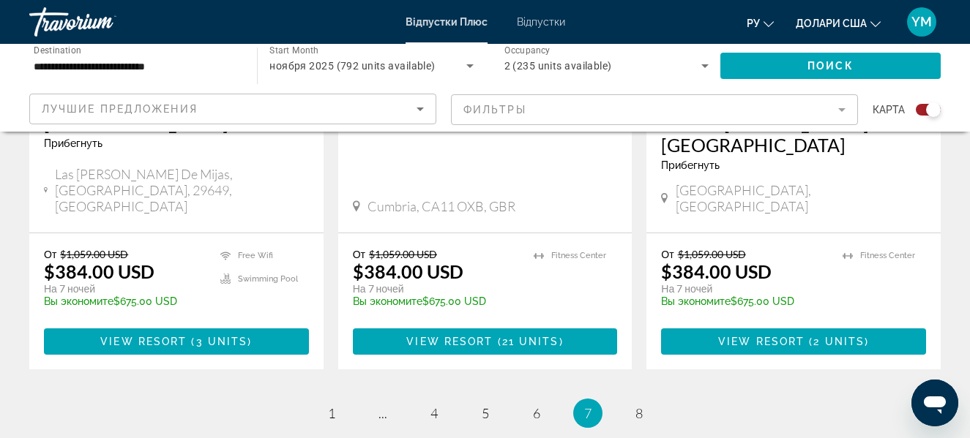
scroll to position [2492, 0]
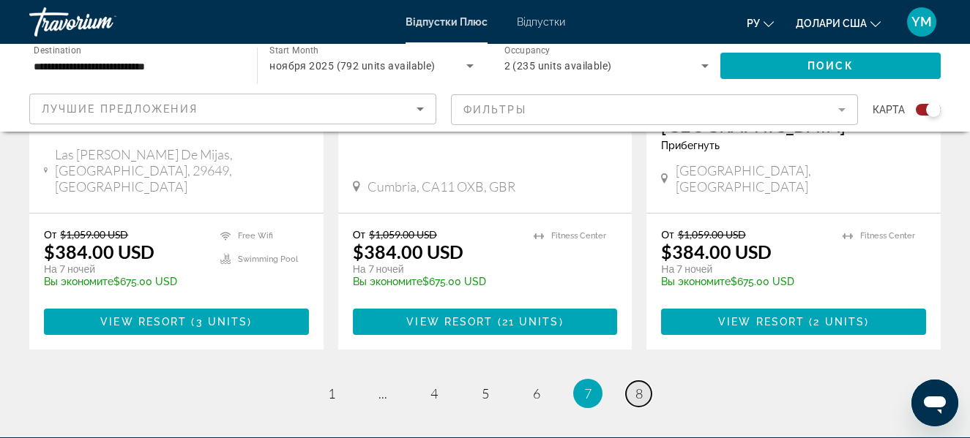
click at [648, 381] on link "page 8" at bounding box center [639, 394] width 26 height 26
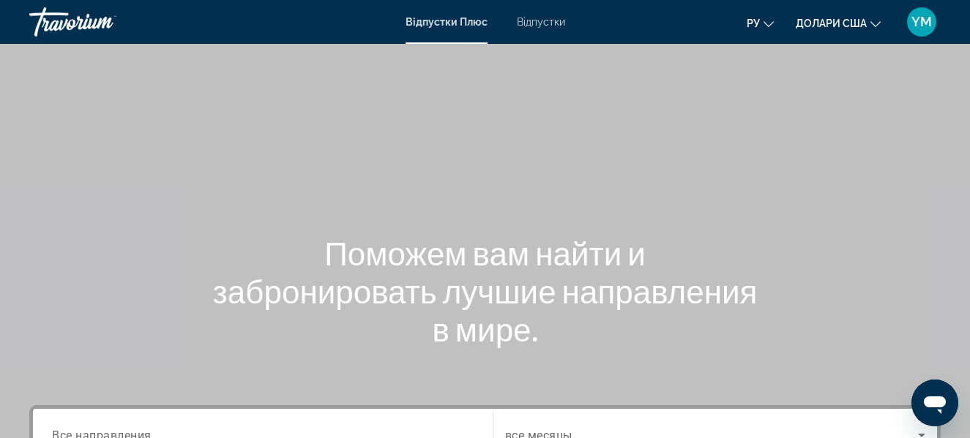
click at [541, 26] on font "Відпустки" at bounding box center [541, 22] width 48 height 12
